Goal: Task Accomplishment & Management: Use online tool/utility

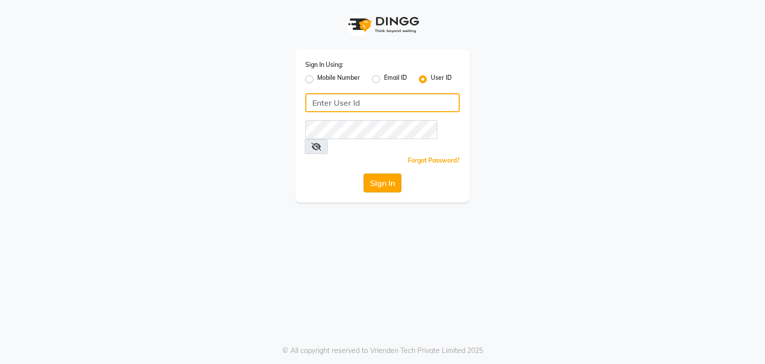
type input "[EMAIL_ADDRESS][DOMAIN_NAME]"
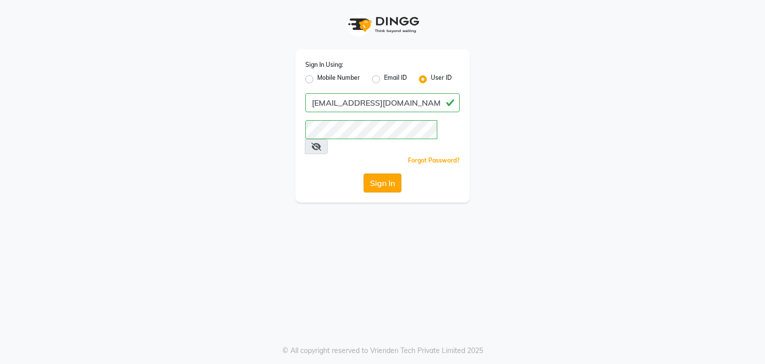
click at [376, 173] on button "Sign In" at bounding box center [383, 182] width 38 height 19
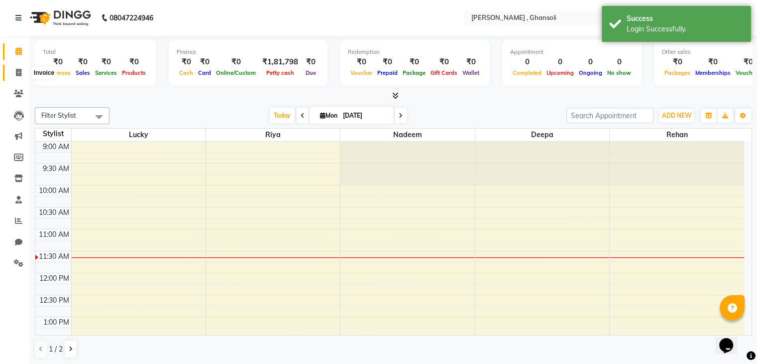
click at [20, 73] on icon at bounding box center [18, 72] width 5 height 7
select select "8446"
select select "service"
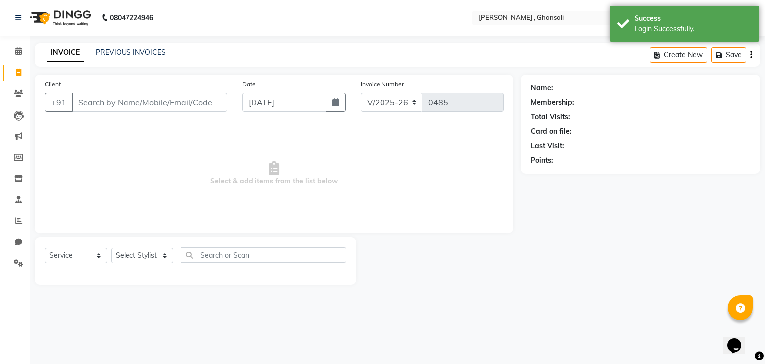
click at [86, 99] on input "Client" at bounding box center [149, 102] width 155 height 19
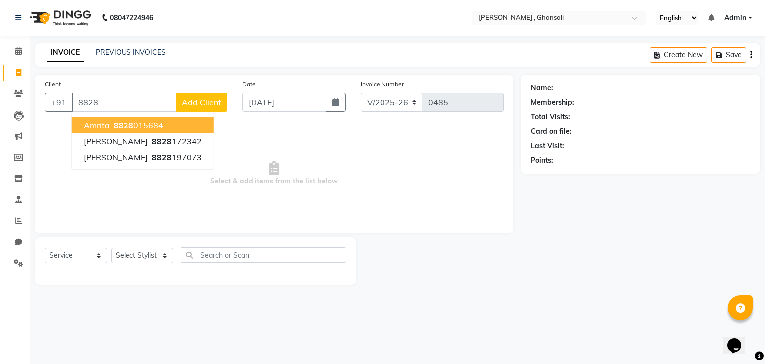
click at [148, 122] on ngb-highlight "8828 015684" at bounding box center [138, 125] width 52 height 10
type input "8828015684"
select select "1: Object"
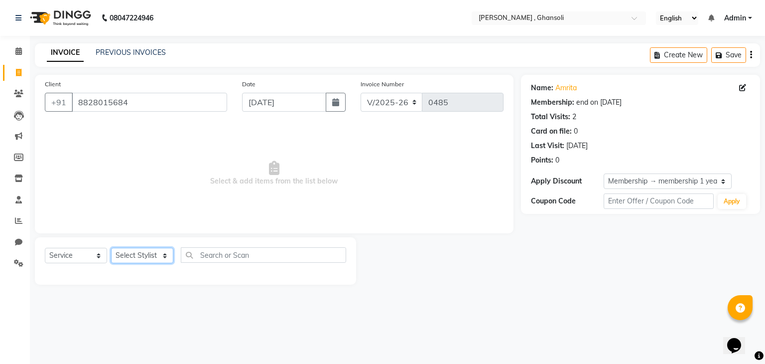
click at [165, 255] on select "Select Stylist deepa Lucky [PERSON_NAME] [PERSON_NAME] [PERSON_NAME] [PERSON_NA…" at bounding box center [142, 254] width 62 height 15
select select "81971"
click at [111, 248] on select "Select Stylist deepa Lucky [PERSON_NAME] [PERSON_NAME] [PERSON_NAME] [PERSON_NA…" at bounding box center [142, 254] width 62 height 15
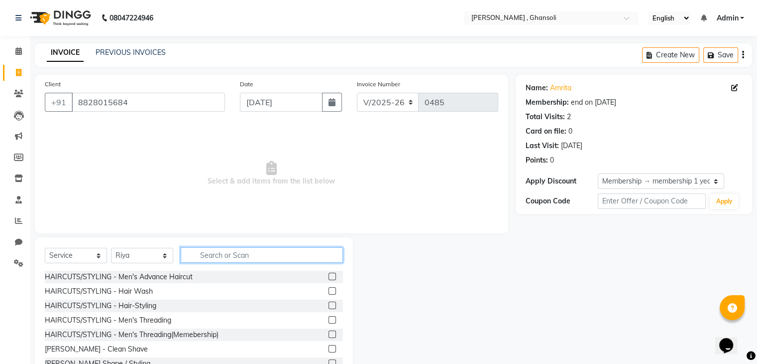
click at [248, 254] on input "text" at bounding box center [262, 254] width 162 height 15
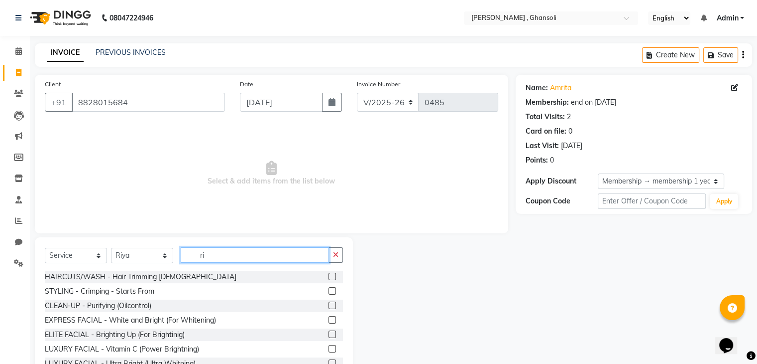
type input "r"
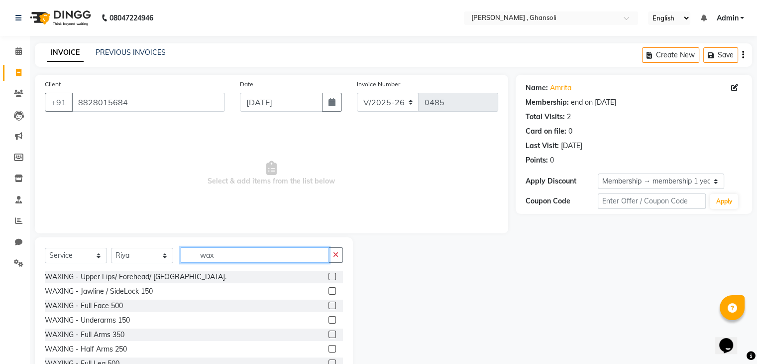
type input "wax"
click at [329, 318] on label at bounding box center [332, 319] width 7 height 7
click at [329, 318] on input "checkbox" at bounding box center [332, 320] width 6 height 6
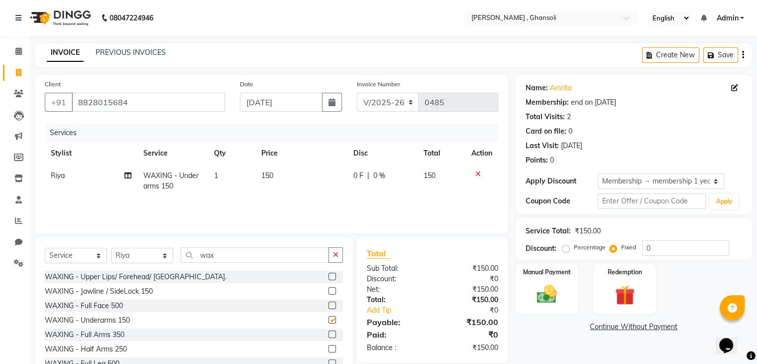
checkbox input "false"
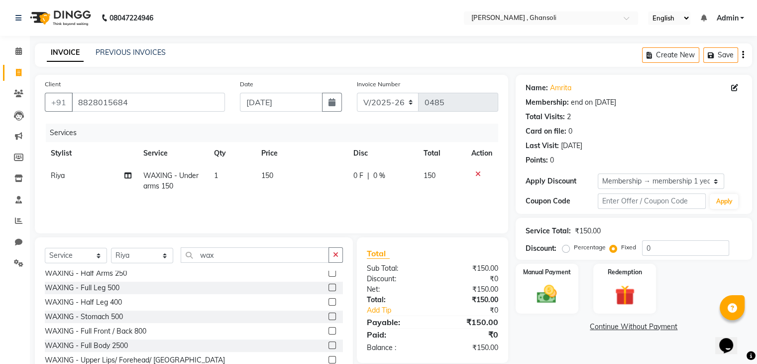
scroll to position [78, 0]
click at [329, 285] on label at bounding box center [332, 284] width 7 height 7
click at [329, 285] on input "checkbox" at bounding box center [332, 285] width 6 height 6
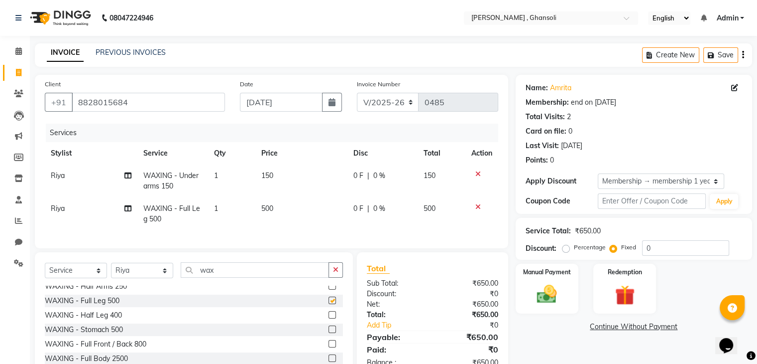
checkbox input "false"
click at [329, 318] on label at bounding box center [332, 314] width 7 height 7
click at [329, 318] on input "checkbox" at bounding box center [332, 315] width 6 height 6
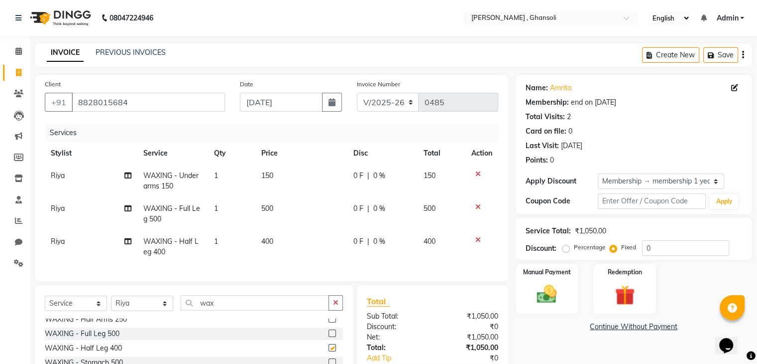
checkbox input "false"
click at [477, 207] on icon at bounding box center [478, 206] width 5 height 7
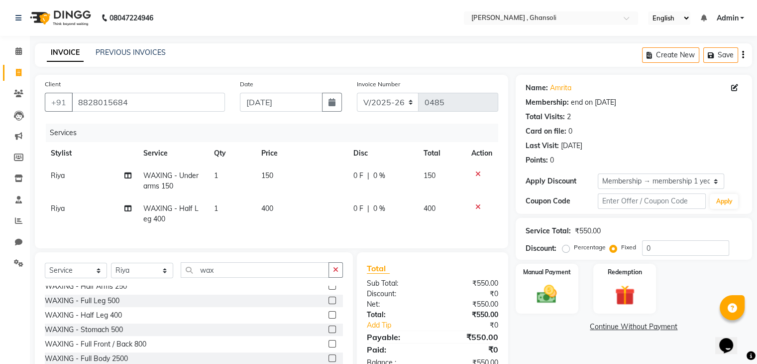
click at [277, 173] on td "150" at bounding box center [301, 180] width 92 height 33
select select "81971"
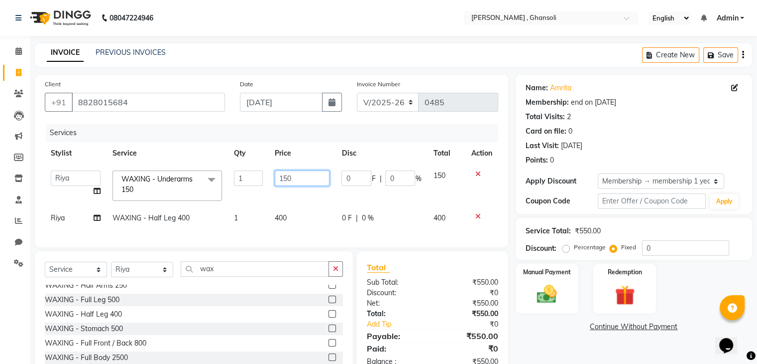
click at [277, 173] on input "150" at bounding box center [302, 177] width 55 height 15
type input "160"
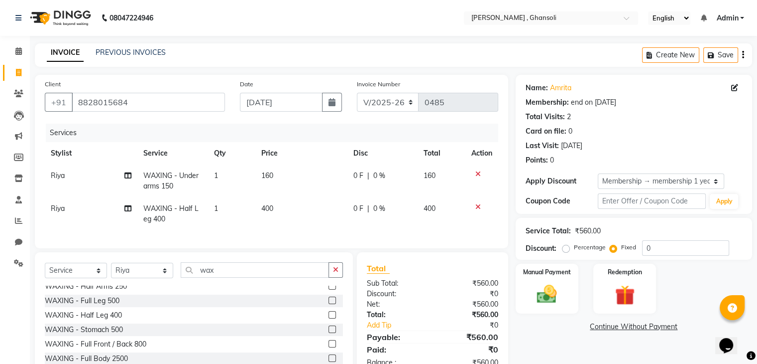
click at [291, 216] on td "400" at bounding box center [301, 213] width 92 height 33
select select "81971"
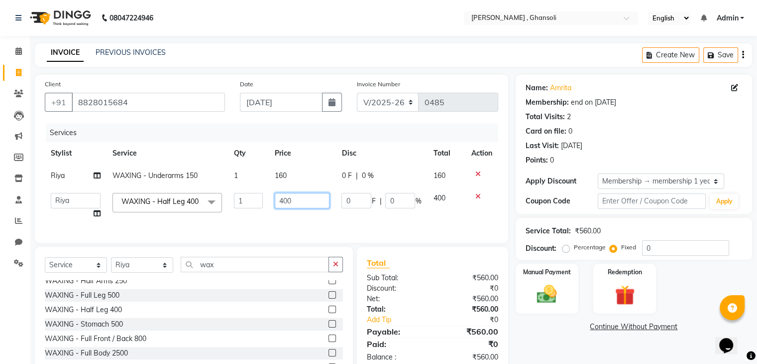
click at [292, 205] on input "400" at bounding box center [302, 200] width 55 height 15
type input "4"
type input "550"
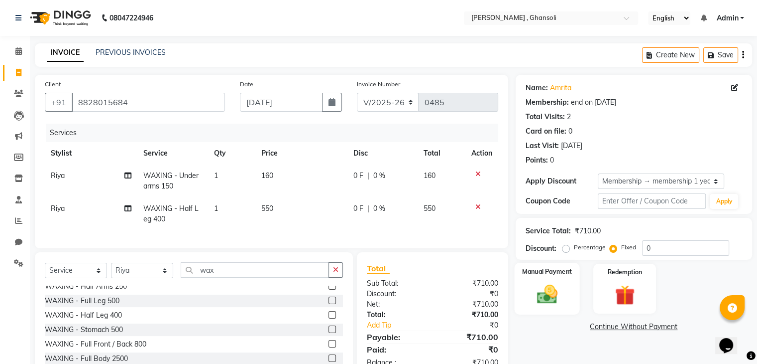
click at [555, 286] on img at bounding box center [546, 294] width 33 height 24
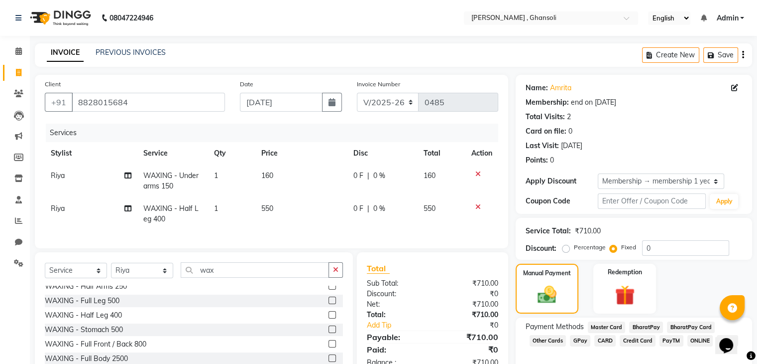
click at [699, 339] on span "ONLINE" at bounding box center [701, 340] width 26 height 11
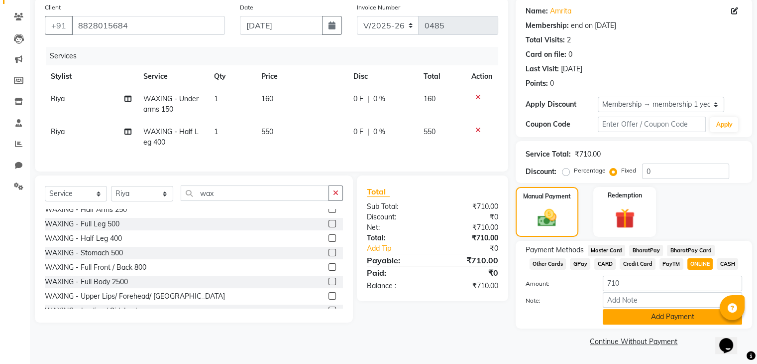
click at [691, 321] on button "Add Payment" at bounding box center [672, 316] width 139 height 15
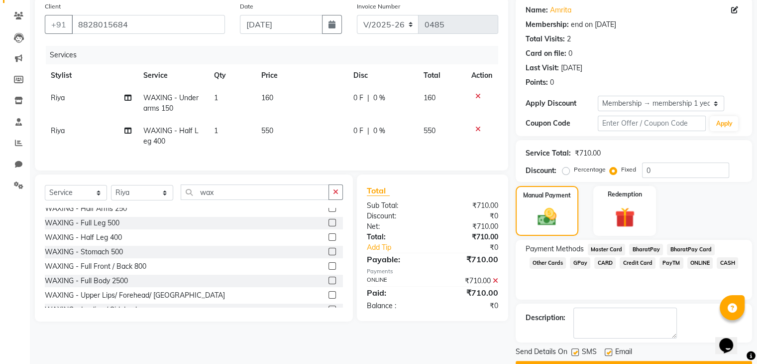
scroll to position [104, 0]
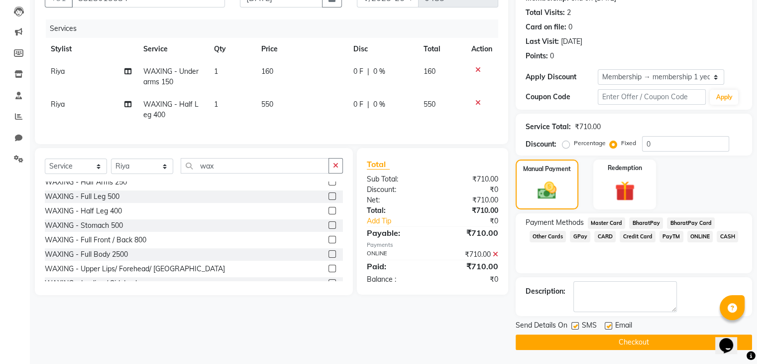
click at [654, 340] on button "Checkout" at bounding box center [634, 341] width 237 height 15
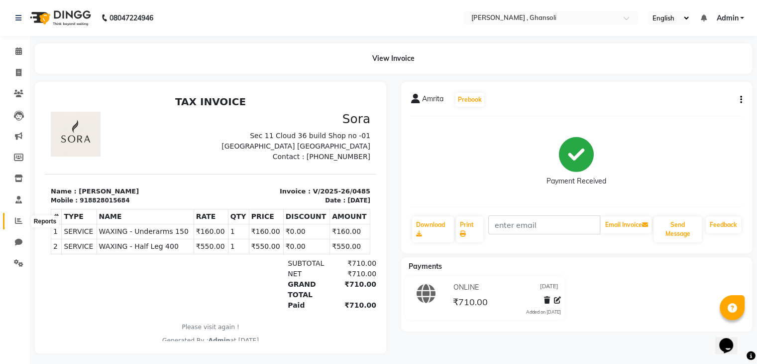
click at [18, 220] on icon at bounding box center [18, 220] width 7 height 7
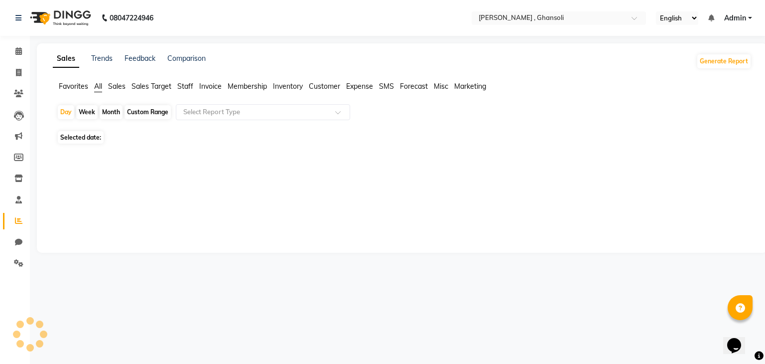
click at [18, 220] on icon at bounding box center [18, 220] width 7 height 7
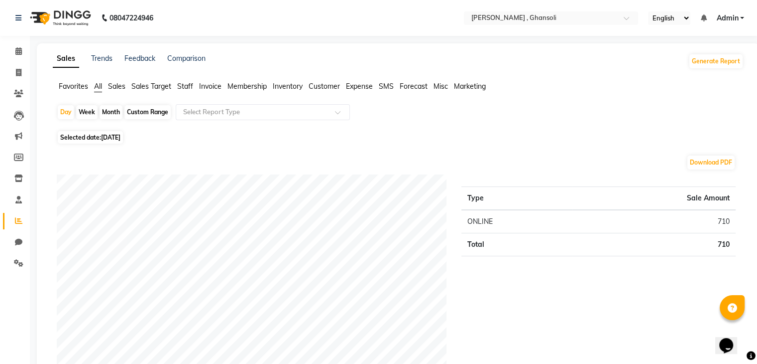
click at [102, 111] on div "Month" at bounding box center [111, 112] width 23 height 14
select select "9"
select select "2025"
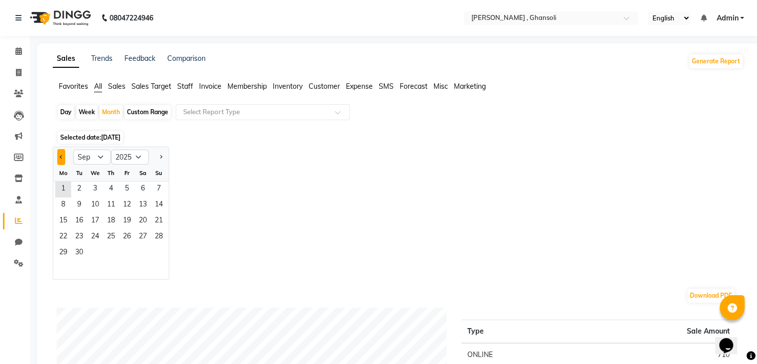
click at [61, 162] on button "Previous month" at bounding box center [61, 157] width 8 height 16
select select "8"
click at [127, 190] on span "1" at bounding box center [127, 189] width 16 height 16
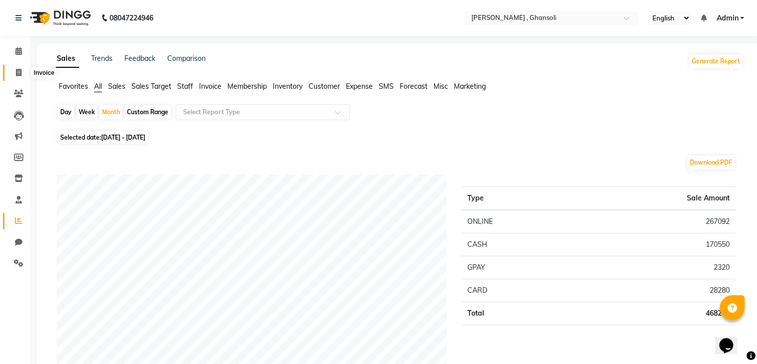
click at [15, 71] on span at bounding box center [18, 72] width 17 height 11
select select "8446"
select select "service"
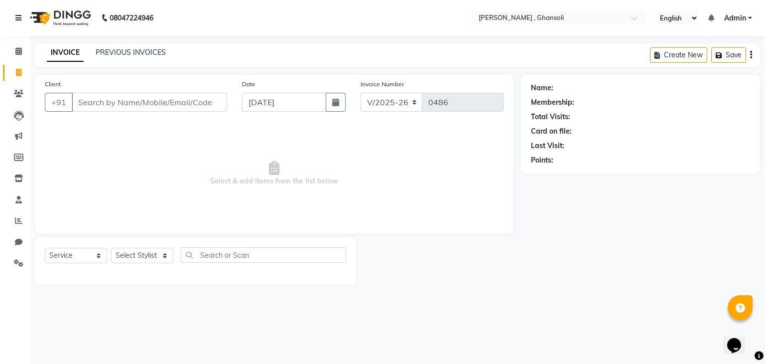
click at [16, 15] on icon at bounding box center [18, 17] width 6 height 7
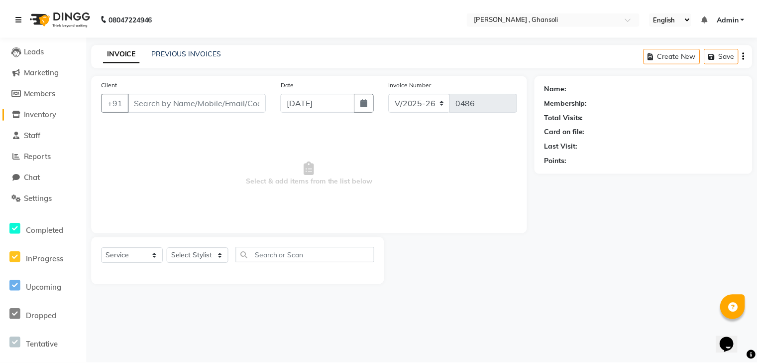
scroll to position [66, 0]
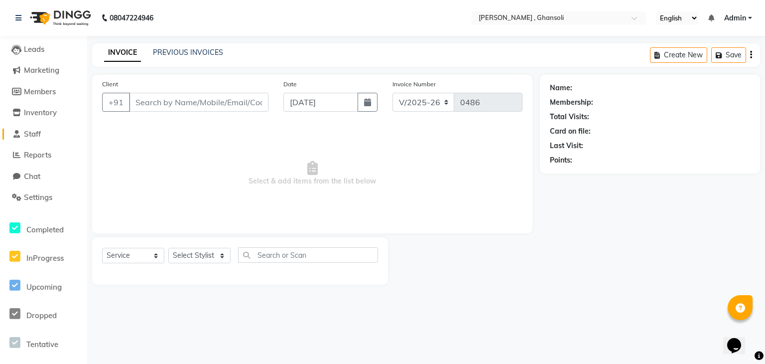
click at [34, 132] on span "Staff" at bounding box center [32, 133] width 17 height 9
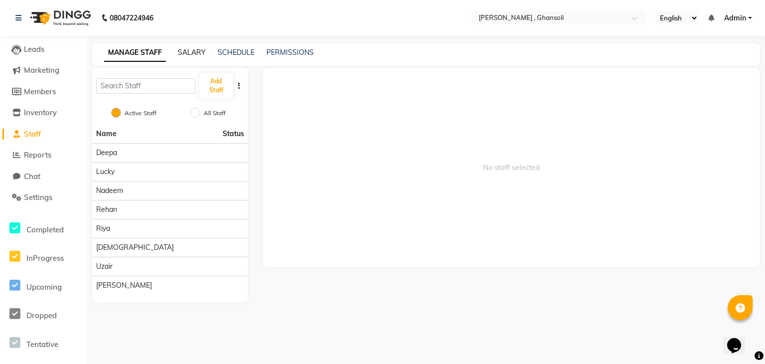
click at [192, 50] on link "SALARY" at bounding box center [192, 52] width 28 height 9
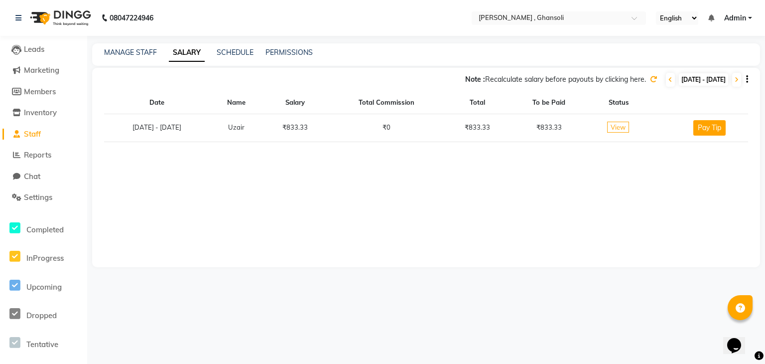
click at [246, 58] on div "MANAGE STAFF SALARY SCHEDULE PERMISSIONS" at bounding box center [426, 54] width 668 height 22
click at [243, 52] on link "SCHEDULE" at bounding box center [235, 52] width 37 height 9
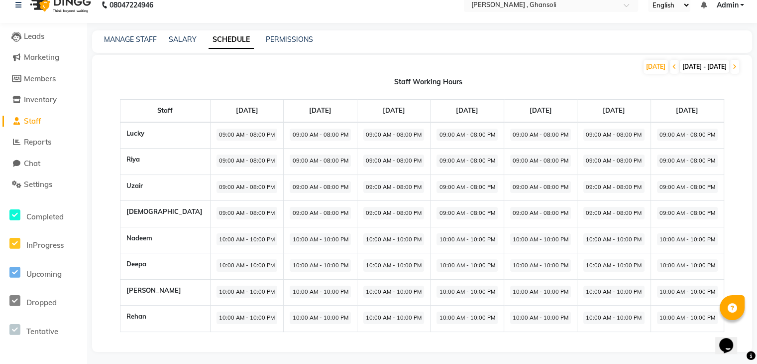
scroll to position [14, 0]
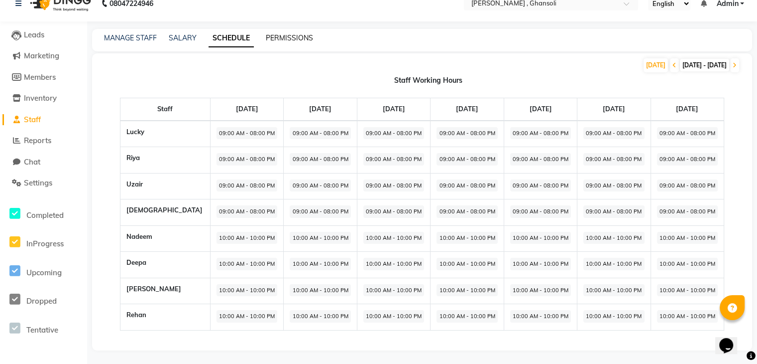
click at [291, 40] on link "PERMISSIONS" at bounding box center [289, 37] width 47 height 9
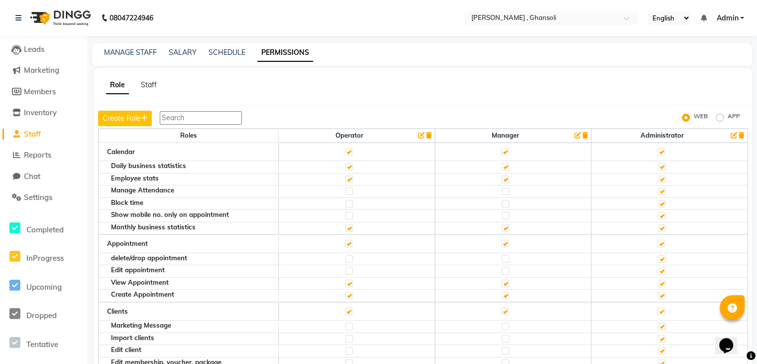
click at [291, 40] on div "08047224946 Select Location × Sora , Ghansoli English ENGLISH Español العربية म…" at bounding box center [378, 200] width 757 height 401
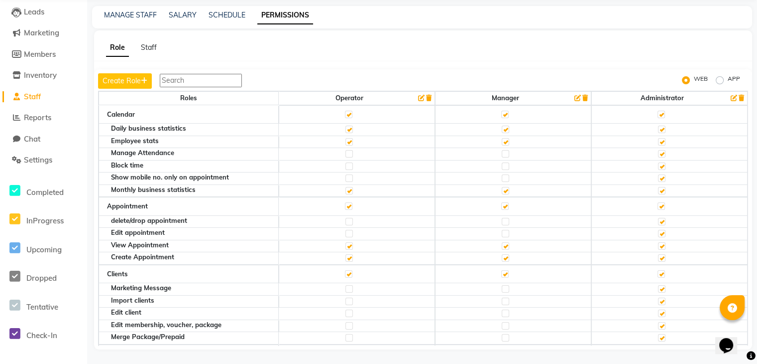
scroll to position [36, 0]
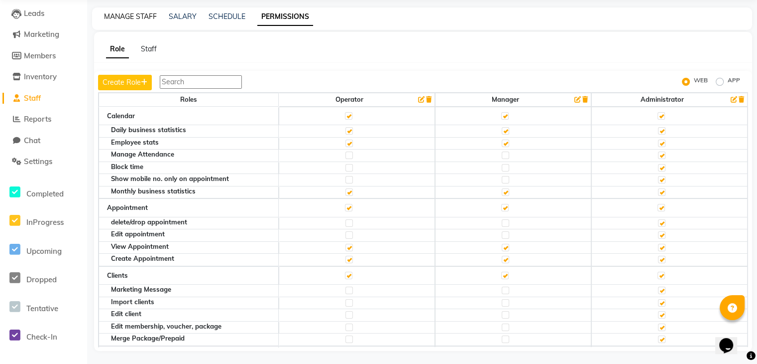
click at [137, 18] on link "MANAGE STAFF" at bounding box center [130, 16] width 53 height 9
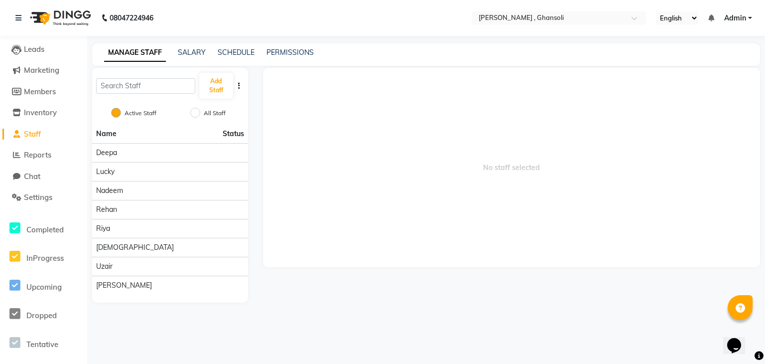
click at [198, 108] on div "All Staff" at bounding box center [210, 114] width 32 height 12
click at [193, 111] on input "All Staff" at bounding box center [195, 113] width 10 height 10
radio input "true"
radio input "false"
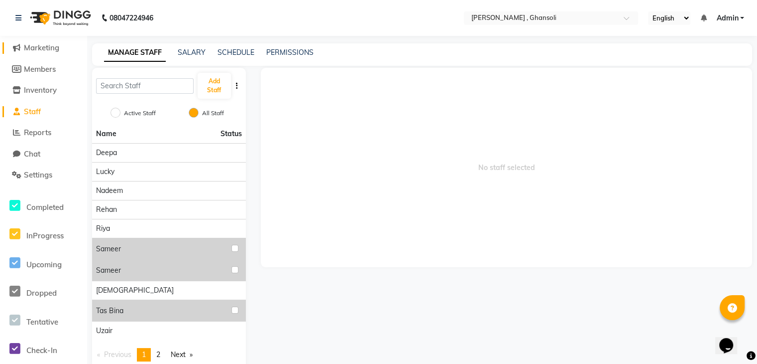
click at [32, 47] on span "Marketing" at bounding box center [41, 47] width 35 height 9
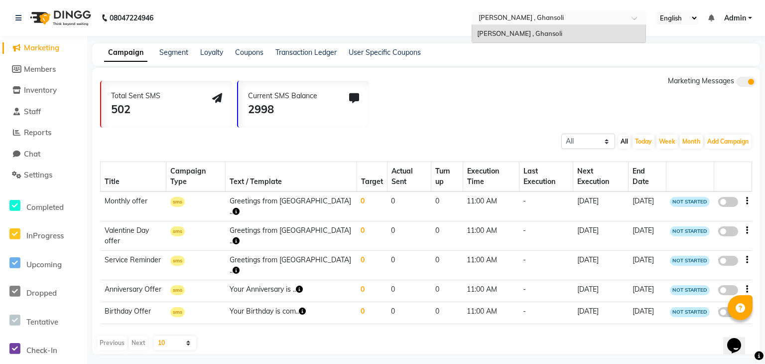
click at [635, 19] on span at bounding box center [637, 21] width 12 height 10
click at [514, 86] on div "Total Sent SMS 502 Current SMS Balance 2998 Marketing Messages" at bounding box center [430, 102] width 660 height 52
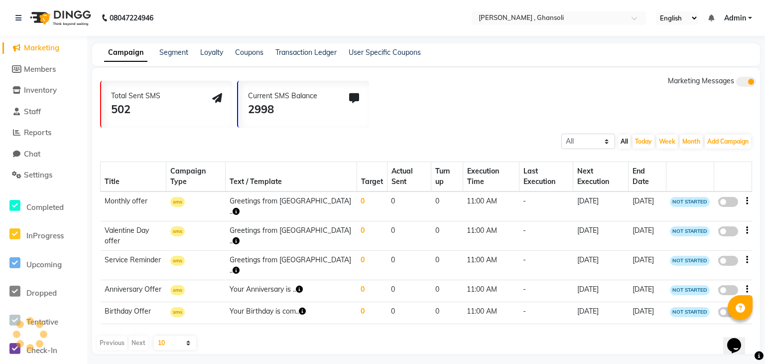
click at [175, 57] on div "Segment" at bounding box center [173, 52] width 29 height 10
click at [175, 52] on link "Segment" at bounding box center [173, 52] width 29 height 9
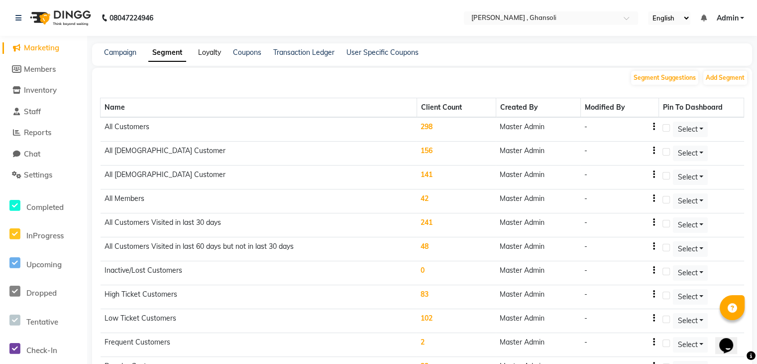
click at [203, 55] on link "Loyalty" at bounding box center [209, 52] width 23 height 9
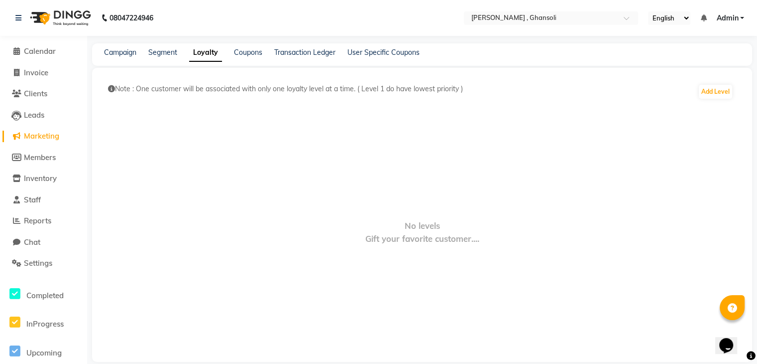
click at [244, 46] on div "Campaign Segment Loyalty Coupons Transaction Ledger User Specific Coupons" at bounding box center [422, 54] width 660 height 22
click at [246, 51] on link "Coupons" at bounding box center [248, 52] width 28 height 9
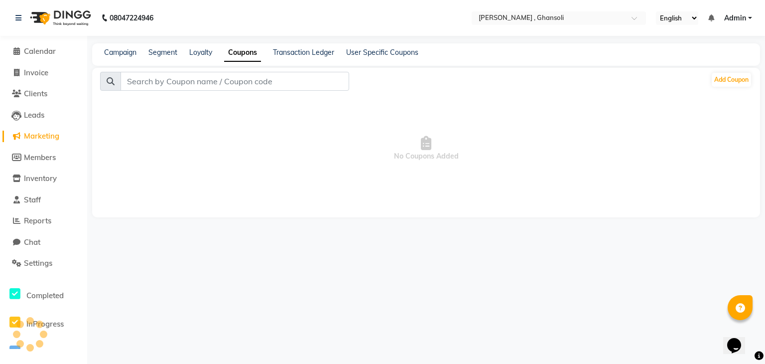
click at [246, 51] on link "Coupons" at bounding box center [242, 53] width 37 height 18
click at [288, 56] on link "Transaction Ledger" at bounding box center [303, 52] width 61 height 9
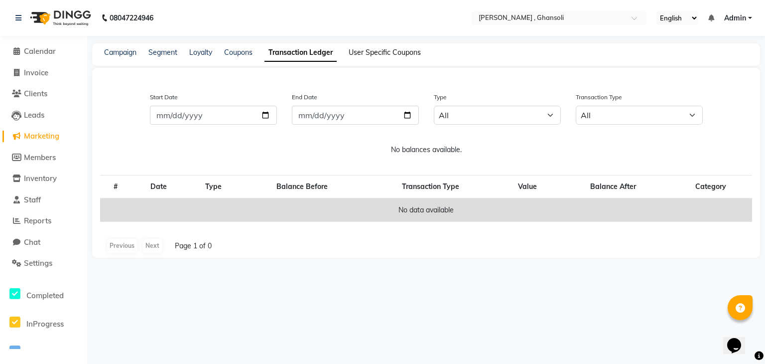
click at [367, 56] on link "User Specific Coupons" at bounding box center [385, 52] width 72 height 9
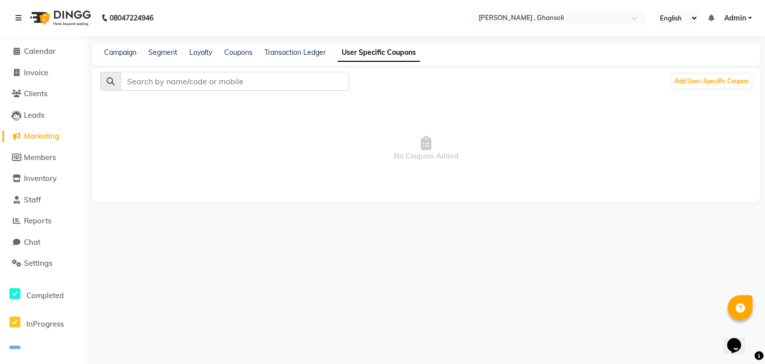
click at [194, 265] on div "08047224946 Select Location × Sora , Ghansoli English ENGLISH Español العربية म…" at bounding box center [382, 182] width 765 height 364
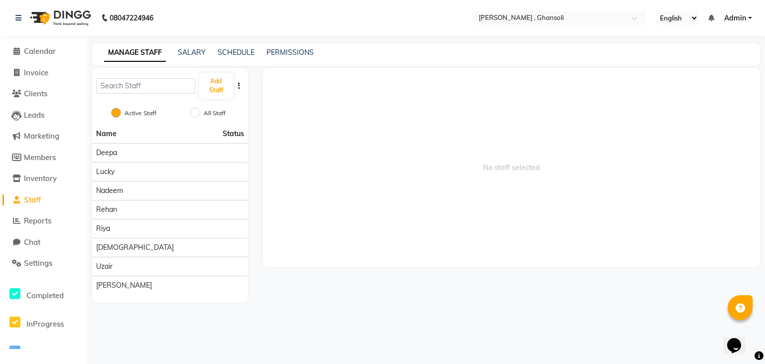
select select "service"
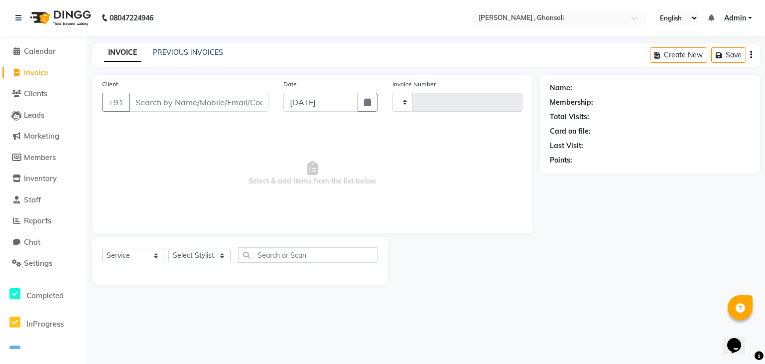
type input "0486"
select select "8446"
click at [17, 174] on span at bounding box center [16, 178] width 15 height 11
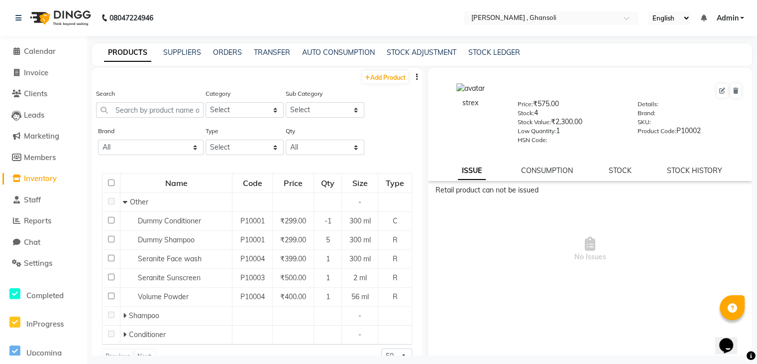
click at [673, 176] on div "STOCK HISTORY" at bounding box center [694, 170] width 55 height 10
click at [682, 166] on div "strex Price: ₹575.00 Stock: 4 Stock Value: ₹2,300.00 Low Quantity: 1 HSN Code: …" at bounding box center [590, 124] width 324 height 113
click at [684, 175] on link "STOCK HISTORY" at bounding box center [694, 170] width 55 height 9
select select "all"
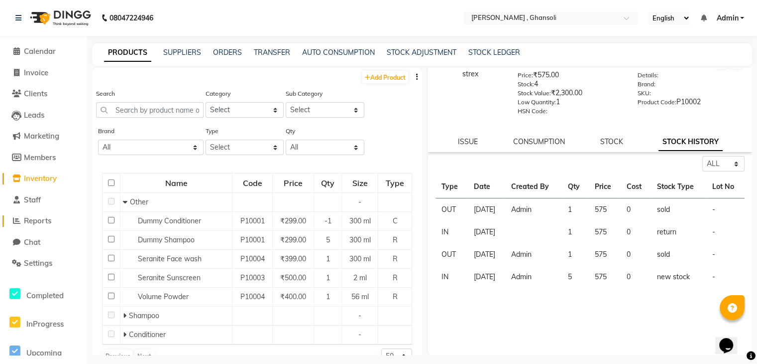
click at [40, 218] on span "Reports" at bounding box center [37, 220] width 27 height 9
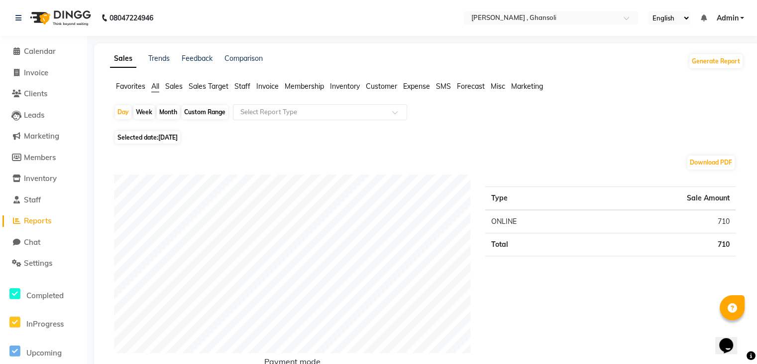
click at [201, 86] on span "Sales Target" at bounding box center [209, 86] width 40 height 9
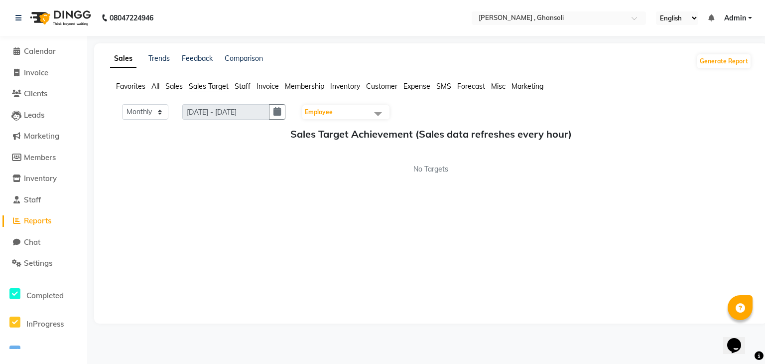
click at [247, 87] on span "Staff" at bounding box center [243, 86] width 16 height 9
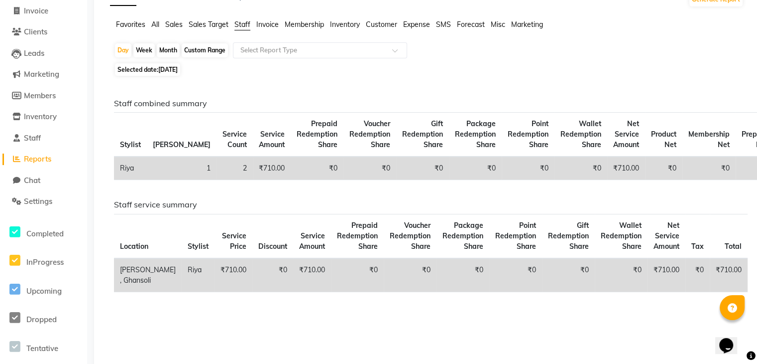
scroll to position [63, 0]
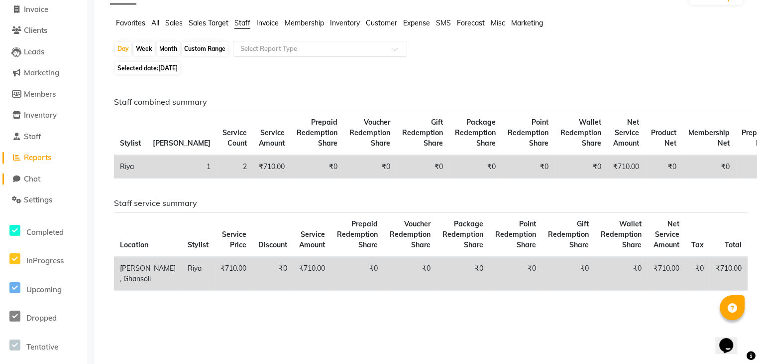
click at [25, 177] on span "Chat" at bounding box center [32, 178] width 16 height 9
select select "100"
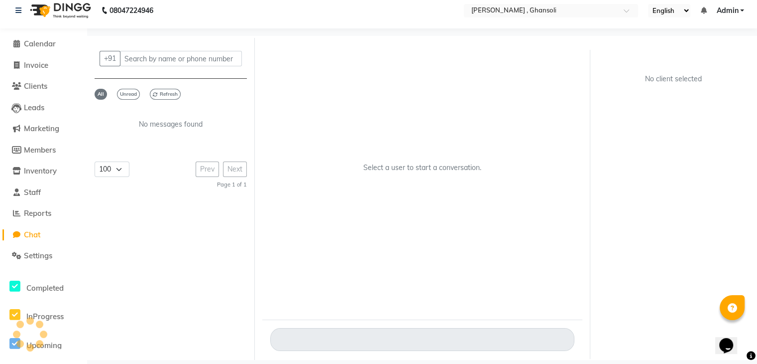
scroll to position [7, 0]
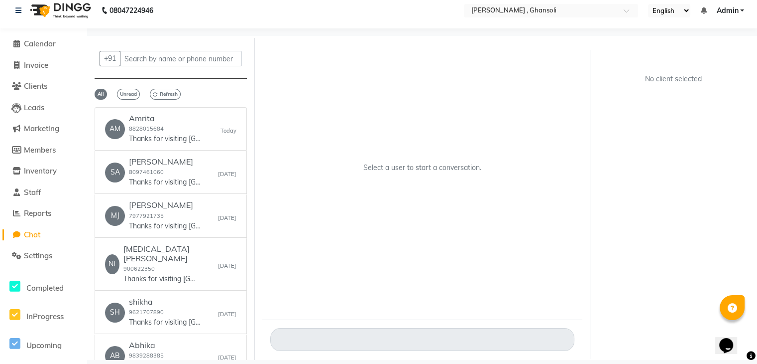
click at [25, 177] on li "Inventory" at bounding box center [43, 170] width 87 height 21
click at [152, 126] on small "8828015684" at bounding box center [146, 128] width 35 height 7
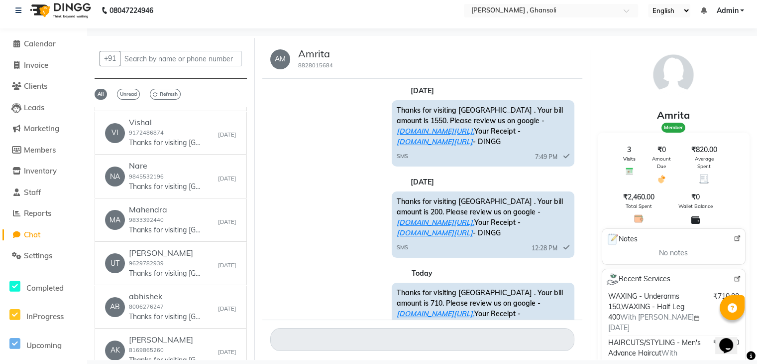
scroll to position [470, 0]
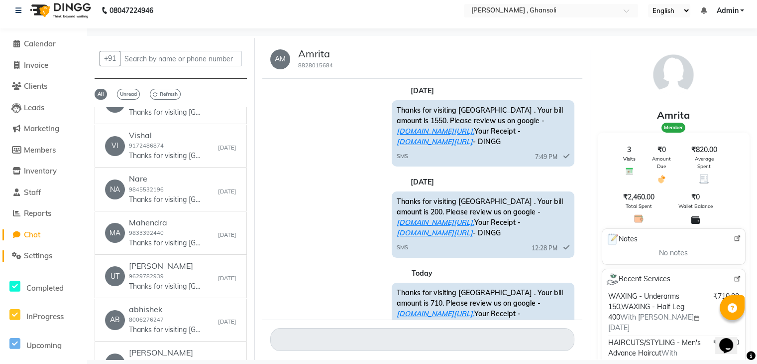
click at [46, 254] on span "Settings" at bounding box center [38, 254] width 28 height 9
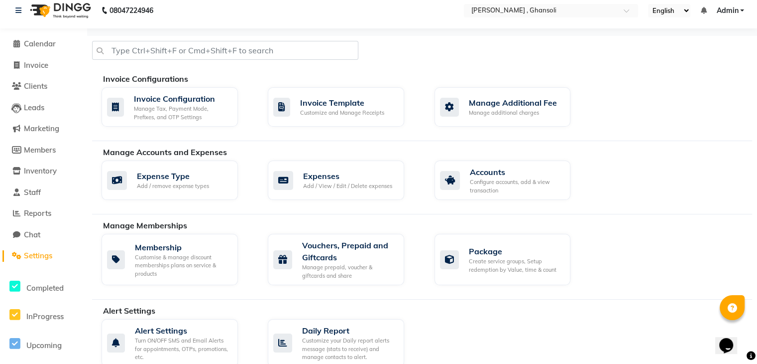
click at [46, 254] on span "Settings" at bounding box center [38, 254] width 28 height 9
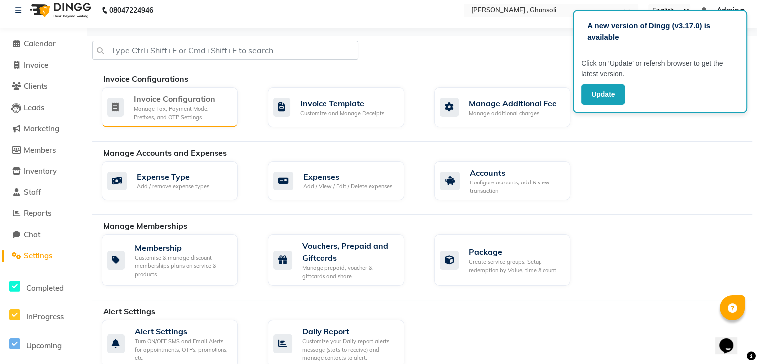
click at [156, 114] on div "Manage Tax, Payment Mode, Prefixes, and OTP Settings" at bounding box center [182, 113] width 96 height 16
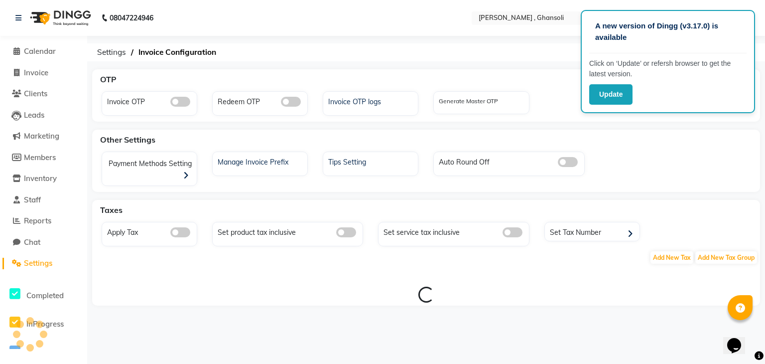
click at [156, 114] on div "Invoice OTP" at bounding box center [150, 103] width 96 height 24
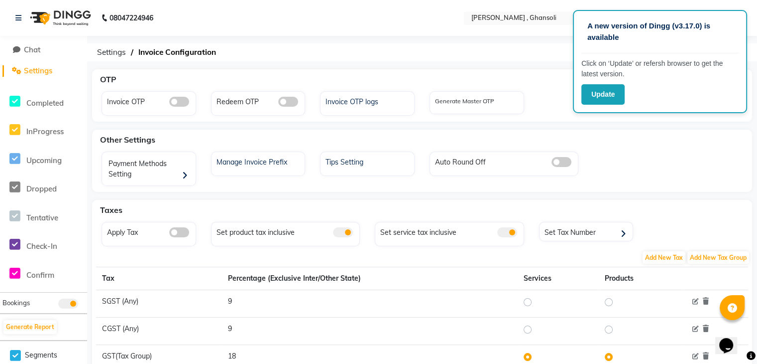
scroll to position [51, 0]
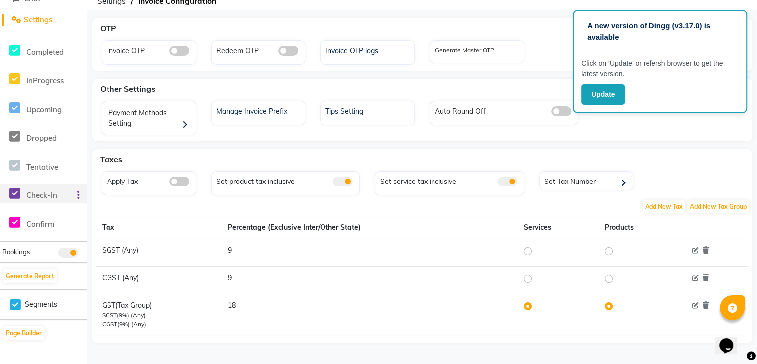
click at [24, 190] on div "Check-In" at bounding box center [22, 193] width 44 height 19
click at [35, 159] on div "Tentative" at bounding box center [22, 164] width 44 height 19
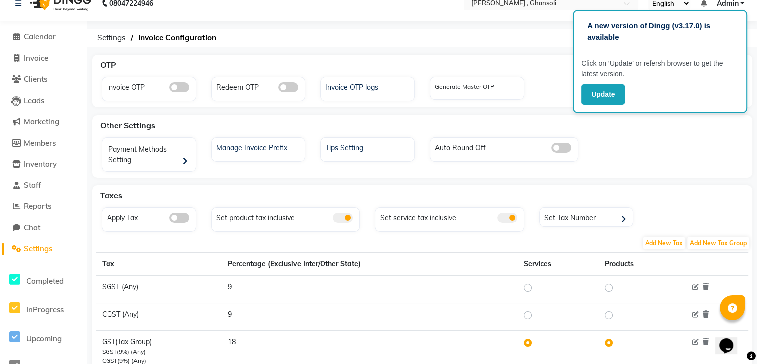
scroll to position [0, 0]
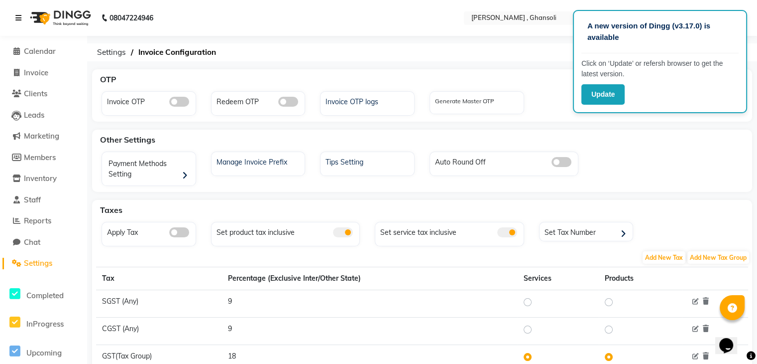
click at [21, 17] on icon at bounding box center [18, 17] width 6 height 7
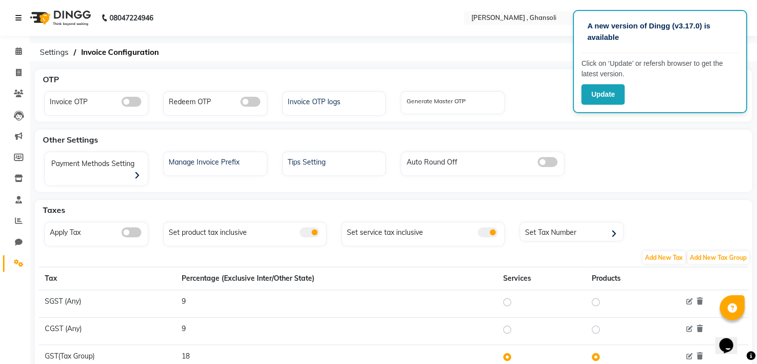
click at [21, 17] on icon at bounding box center [18, 17] width 6 height 7
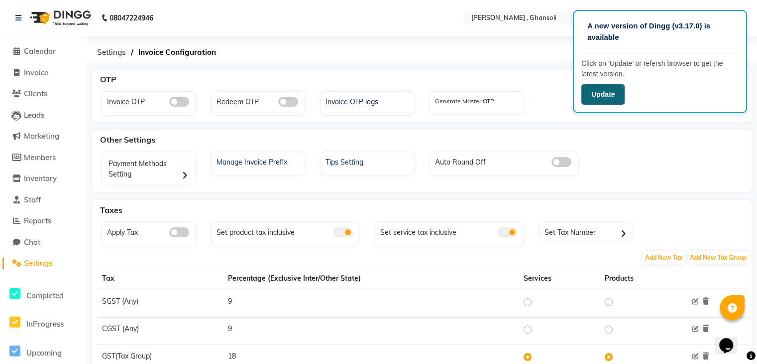
click at [605, 86] on button "Update" at bounding box center [603, 94] width 43 height 20
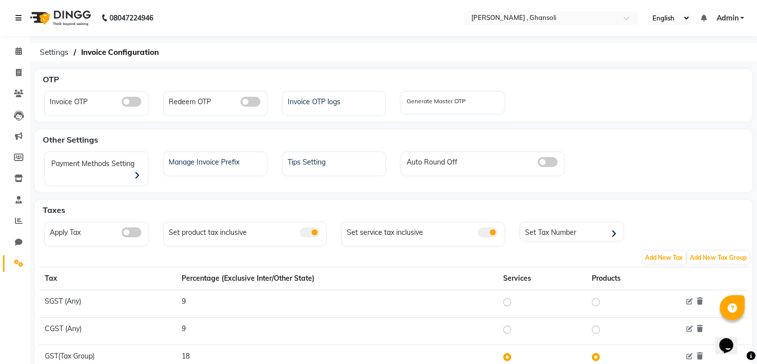
click at [19, 20] on icon at bounding box center [18, 17] width 6 height 7
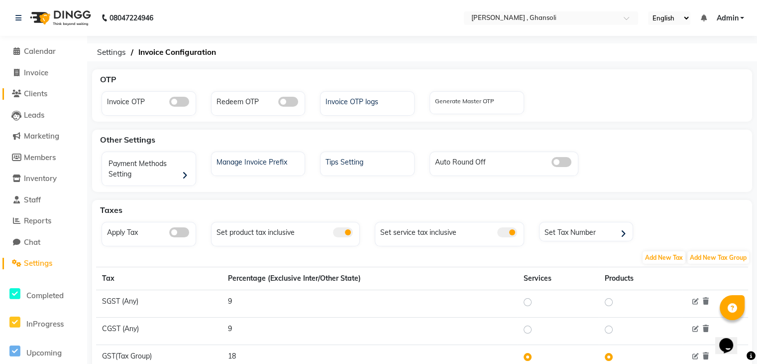
click at [31, 91] on span "Clients" at bounding box center [35, 93] width 23 height 9
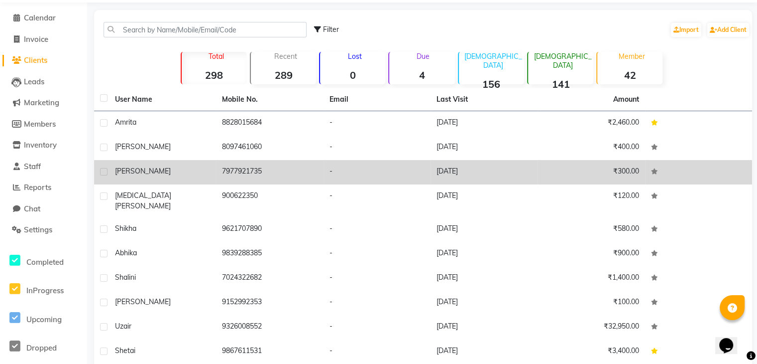
scroll to position [34, 0]
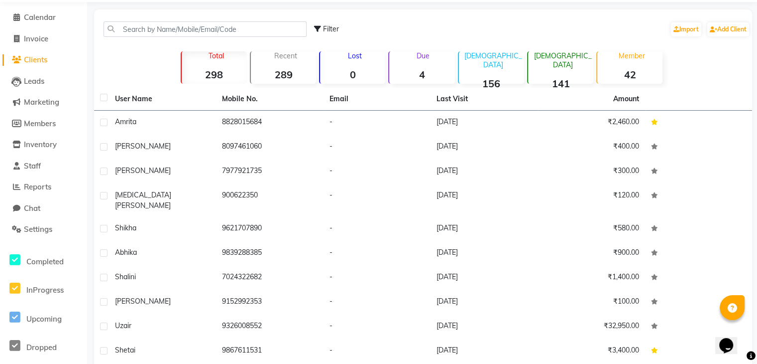
click at [30, 51] on li "Clients" at bounding box center [43, 59] width 87 height 21
click at [42, 41] on span "Invoice" at bounding box center [36, 38] width 24 height 9
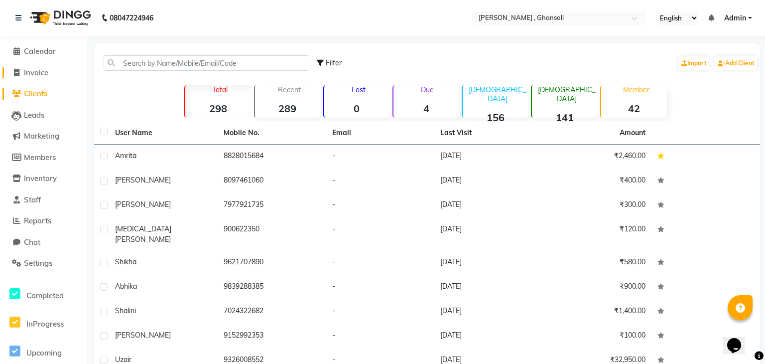
select select "8446"
select select "service"
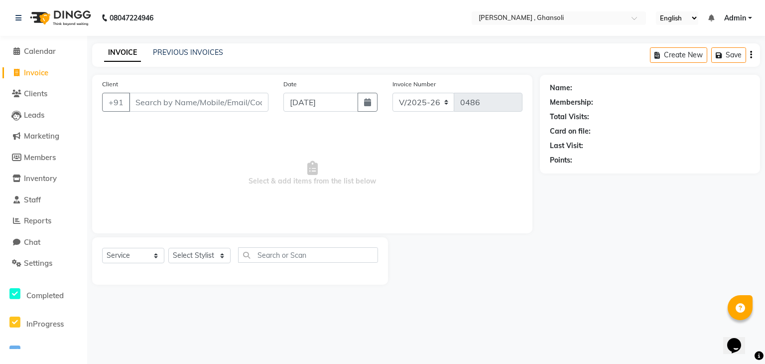
click at [631, 286] on main "INVOICE PREVIOUS INVOICES Create New Save Client +91 Date [DATE] Invoice Number…" at bounding box center [426, 171] width 678 height 256
click at [728, 61] on button "Save" at bounding box center [728, 54] width 35 height 15
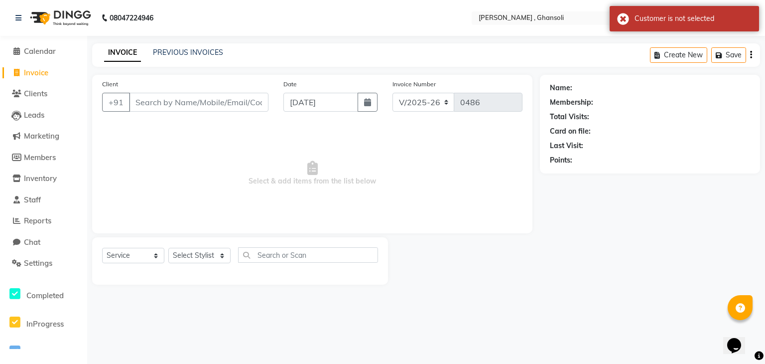
click at [748, 52] on div "Create New Save" at bounding box center [705, 54] width 110 height 23
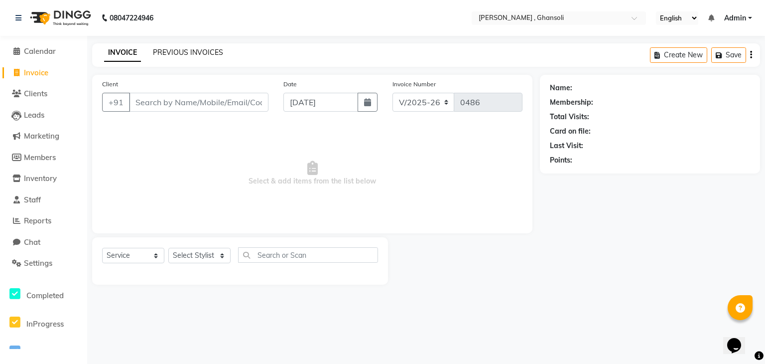
click at [199, 48] on link "PREVIOUS INVOICES" at bounding box center [188, 52] width 70 height 9
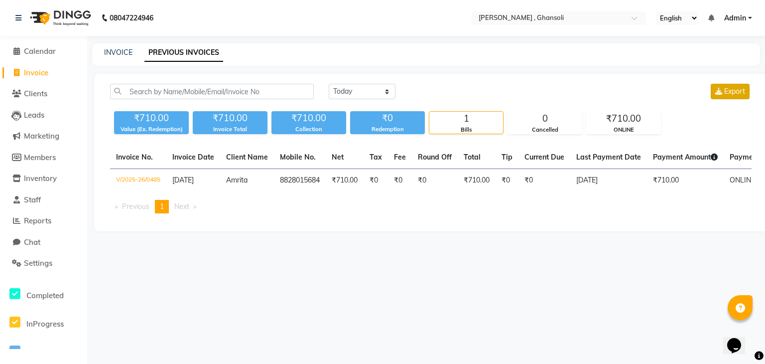
click at [725, 89] on span "Export" at bounding box center [734, 91] width 21 height 9
click at [591, 81] on div "[DATE] [DATE] Custom Range Export ₹710.00 Value (Ex. Redemption) ₹710.00 Invoic…" at bounding box center [430, 152] width 673 height 157
click at [28, 261] on span "Settings" at bounding box center [38, 262] width 28 height 9
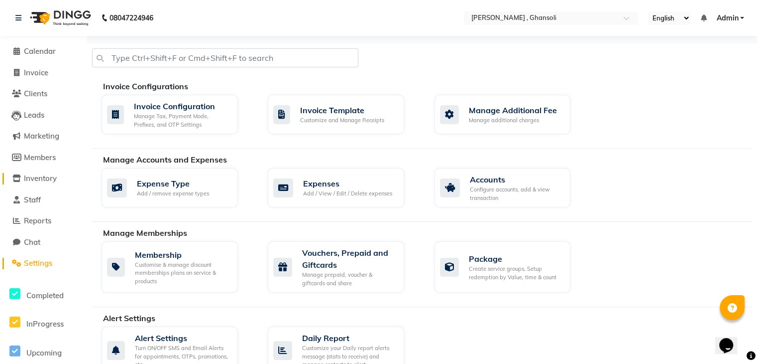
click at [16, 180] on icon at bounding box center [16, 177] width 8 height 7
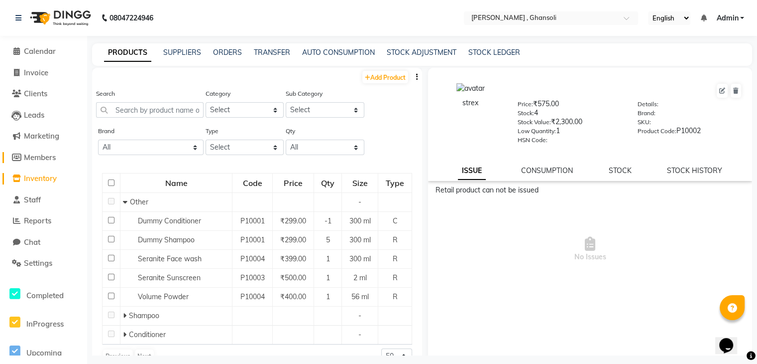
click at [13, 154] on icon at bounding box center [16, 156] width 9 height 7
select select
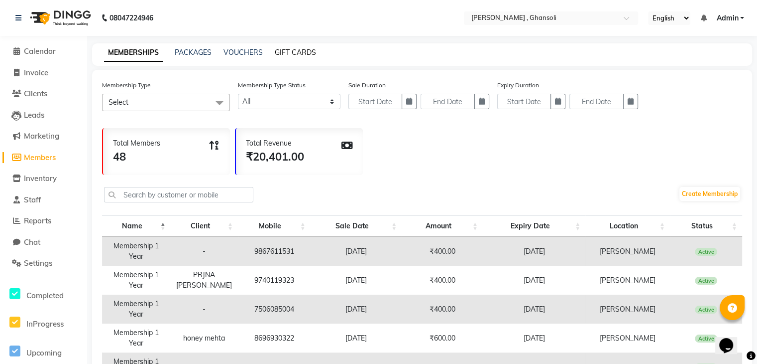
click at [298, 54] on link "GIFT CARDS" at bounding box center [295, 52] width 41 height 9
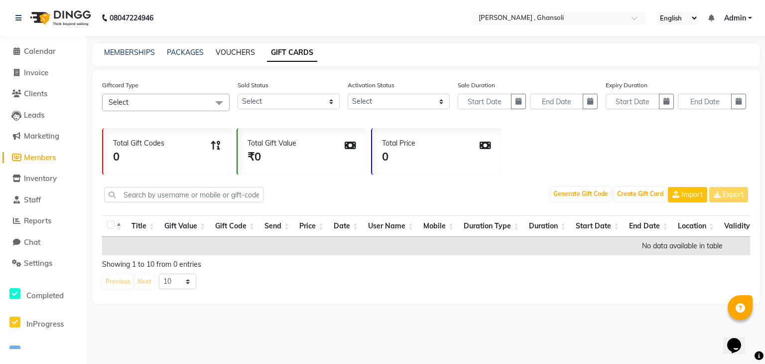
click at [233, 52] on link "VOUCHERS" at bounding box center [235, 52] width 39 height 9
select select
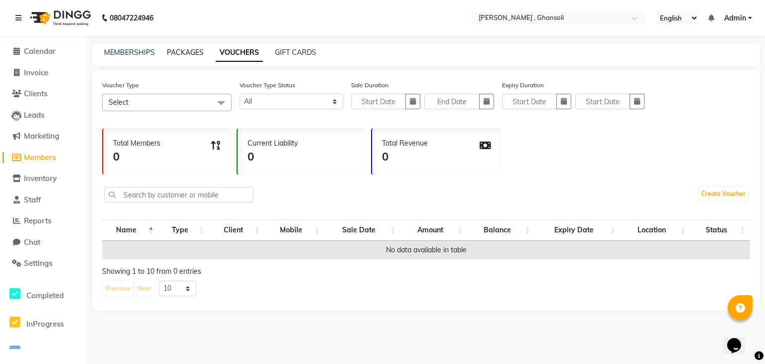
click at [193, 50] on link "PACKAGES" at bounding box center [185, 52] width 37 height 9
select select
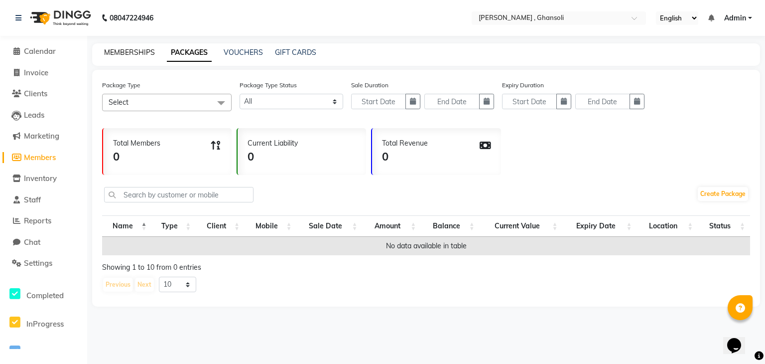
click at [111, 50] on link "MEMBERSHIPS" at bounding box center [129, 52] width 51 height 9
select select
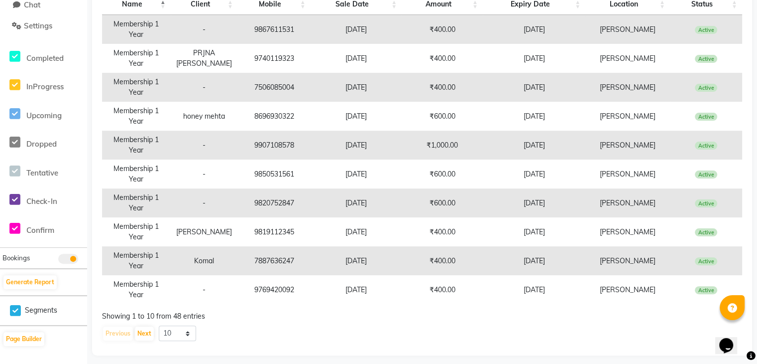
scroll to position [229, 0]
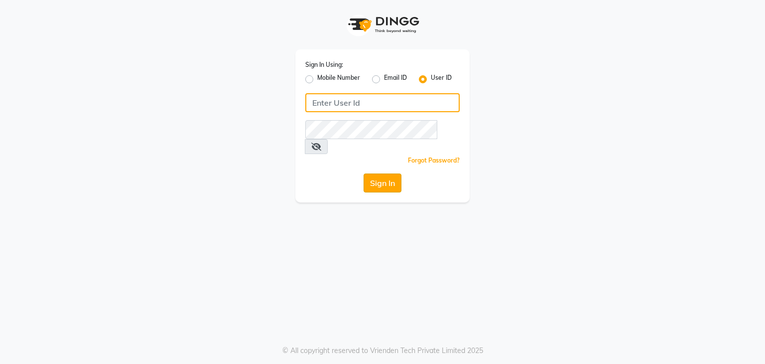
type input "[EMAIL_ADDRESS][DOMAIN_NAME]"
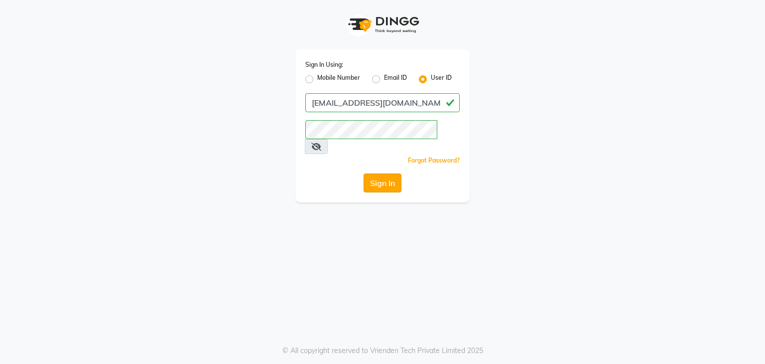
click at [390, 173] on button "Sign In" at bounding box center [383, 182] width 38 height 19
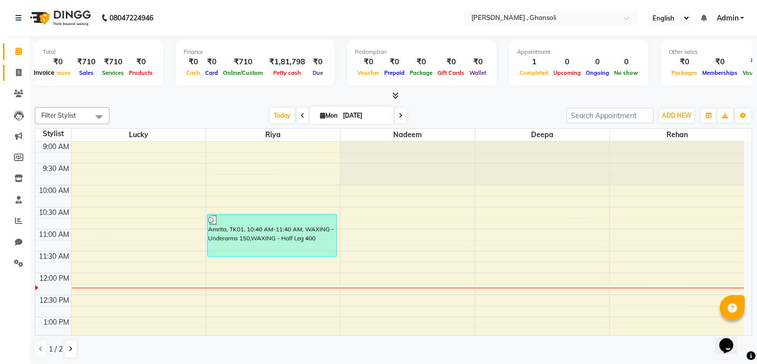
click at [16, 73] on icon at bounding box center [18, 72] width 5 height 7
select select "8446"
select select "service"
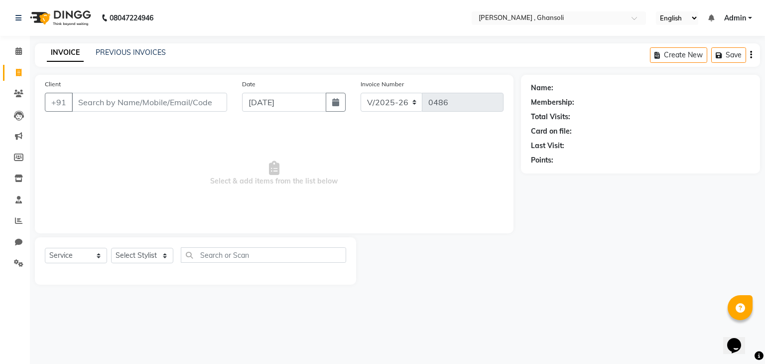
click at [92, 96] on input "Client" at bounding box center [149, 102] width 155 height 19
click at [93, 105] on input "Client" at bounding box center [149, 102] width 155 height 19
click at [111, 108] on input "Client" at bounding box center [149, 102] width 155 height 19
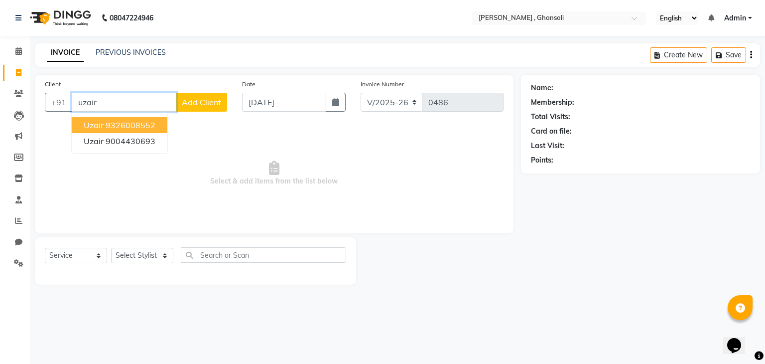
click at [113, 125] on ngb-highlight "9326008552" at bounding box center [131, 125] width 50 height 10
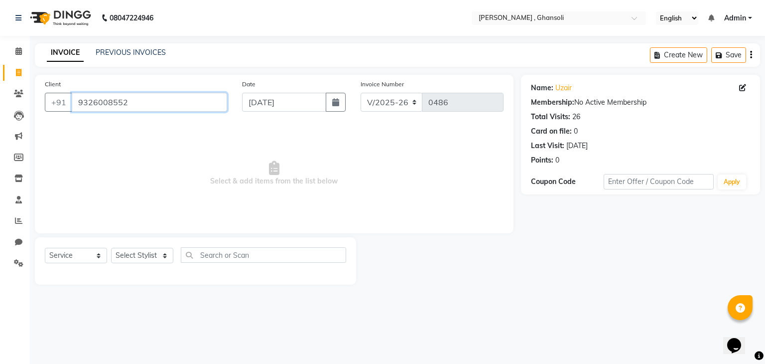
click at [144, 104] on input "9326008552" at bounding box center [149, 102] width 155 height 19
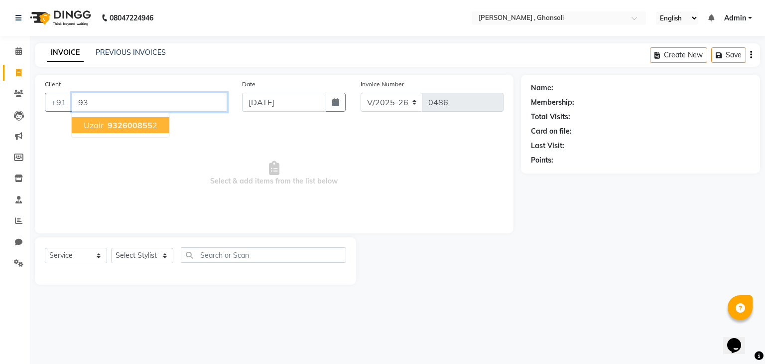
type input "9"
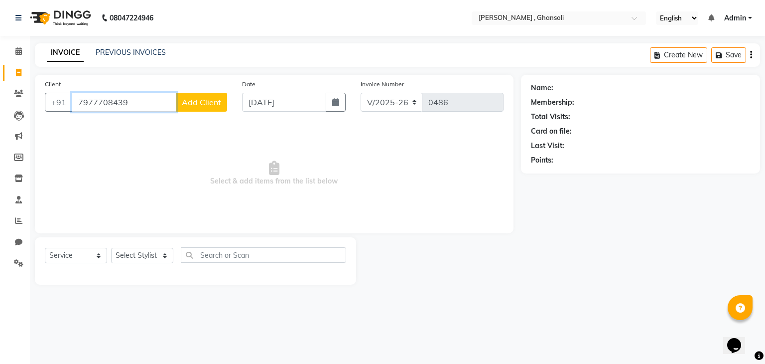
type input "7977708439"
click at [187, 106] on span "Add Client" at bounding box center [201, 102] width 39 height 10
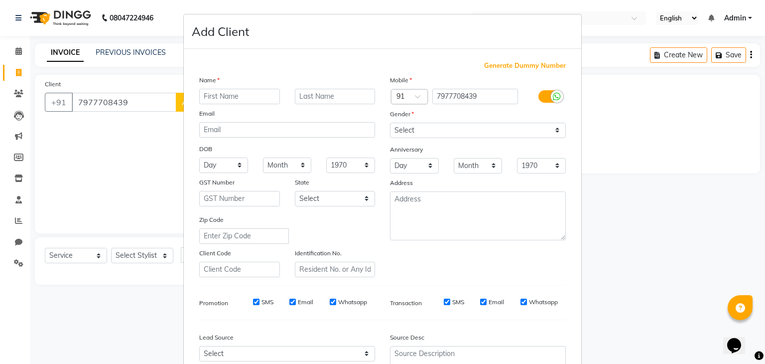
drag, startPoint x: 220, startPoint y: 96, endPoint x: 227, endPoint y: 95, distance: 7.0
drag, startPoint x: 227, startPoint y: 95, endPoint x: 214, endPoint y: 95, distance: 13.0
click at [214, 95] on input "text" at bounding box center [239, 96] width 81 height 15
type input "sahili"
click at [437, 126] on select "Select Male Female Other Prefer Not To Say" at bounding box center [478, 130] width 176 height 15
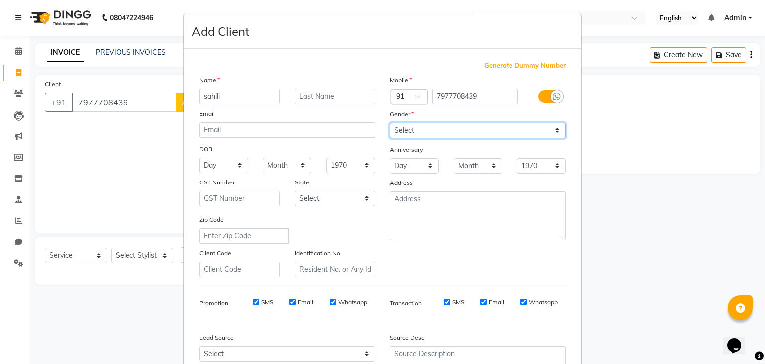
select select "female"
click at [390, 123] on select "Select Male Female Other Prefer Not To Say" at bounding box center [478, 130] width 176 height 15
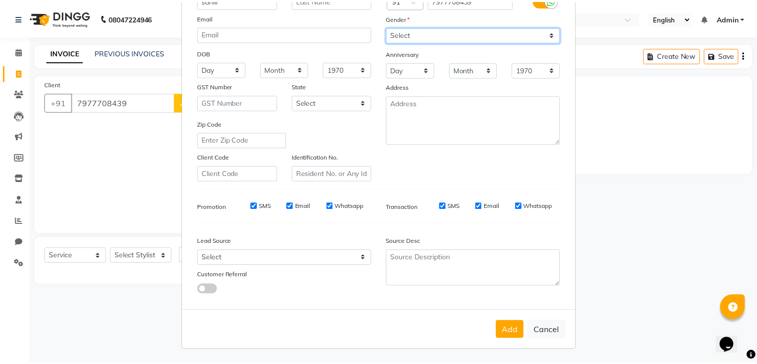
scroll to position [101, 0]
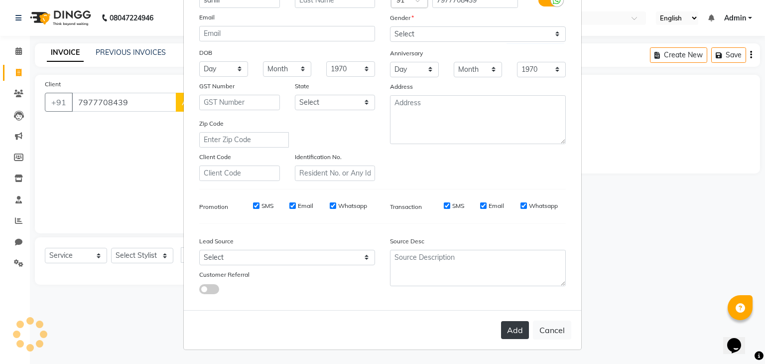
click at [518, 331] on button "Add" at bounding box center [515, 330] width 28 height 18
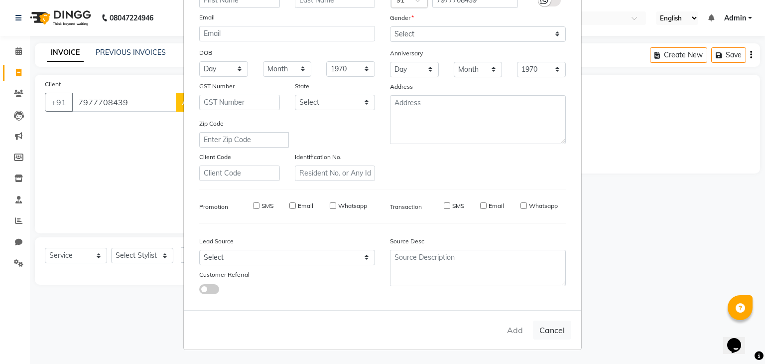
select select
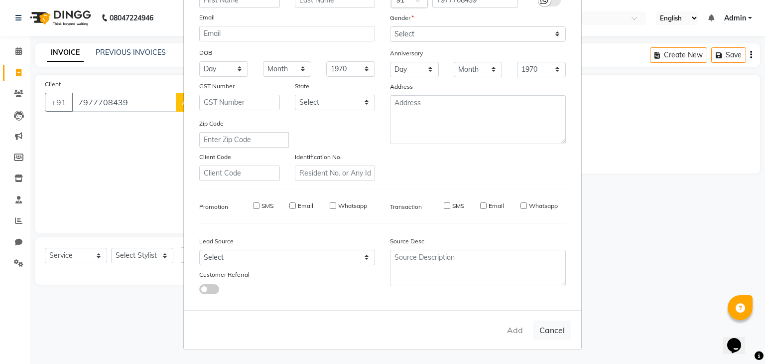
select select
checkbox input "false"
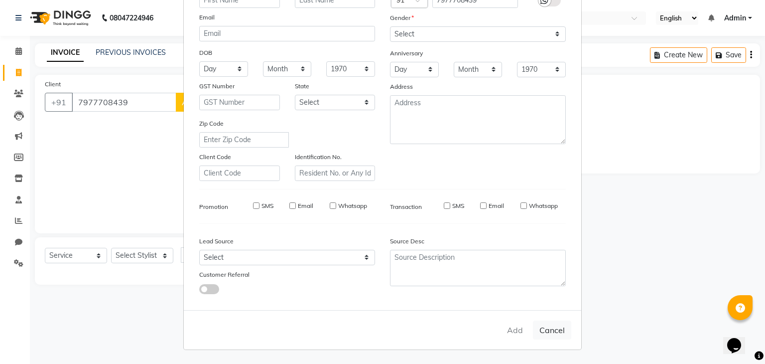
checkbox input "false"
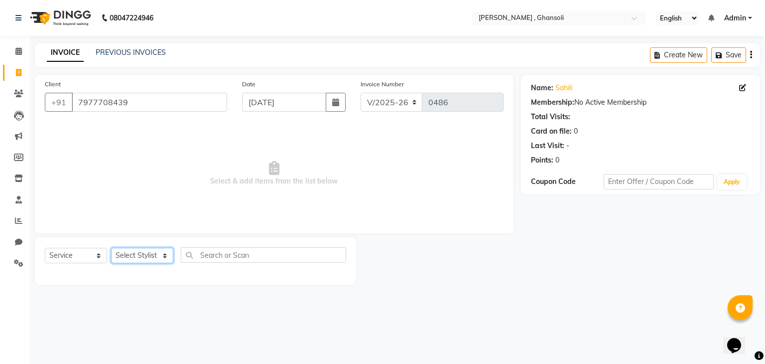
click at [165, 255] on select "Select Stylist deepa Lucky nadeem Rehan Riya Shivam Uzair Vinita" at bounding box center [142, 254] width 62 height 15
select select "81971"
click at [111, 248] on select "Select Stylist deepa Lucky nadeem Rehan Riya Shivam Uzair Vinita" at bounding box center [142, 254] width 62 height 15
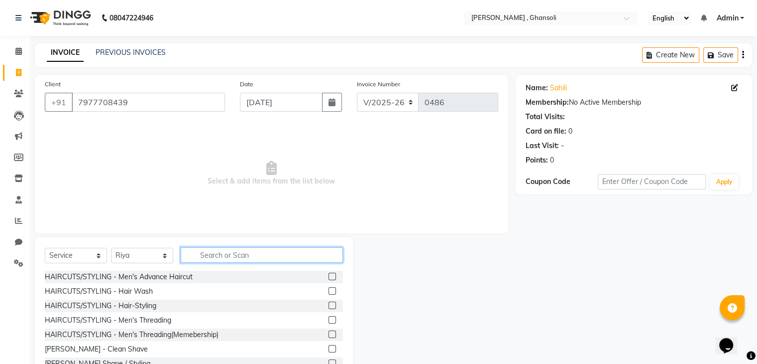
click at [242, 258] on input "text" at bounding box center [262, 254] width 162 height 15
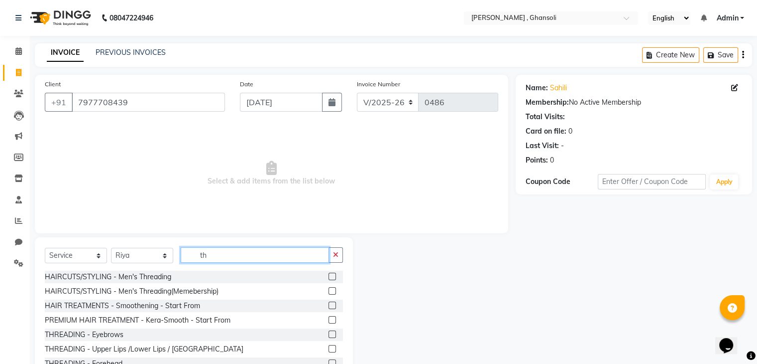
type input "th"
click at [329, 335] on label at bounding box center [332, 333] width 7 height 7
click at [329, 335] on input "checkbox" at bounding box center [332, 334] width 6 height 6
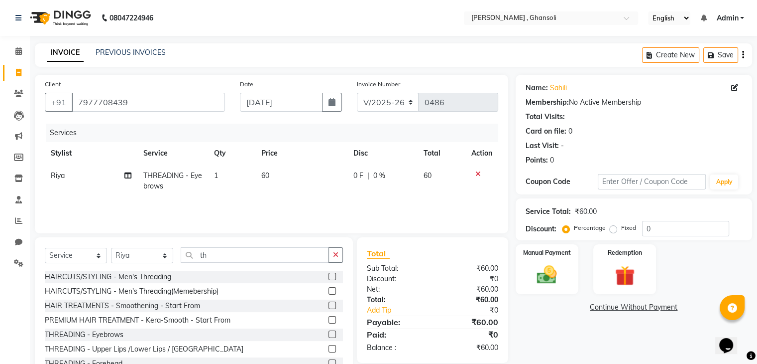
click at [329, 335] on label at bounding box center [332, 333] width 7 height 7
click at [329, 335] on input "checkbox" at bounding box center [332, 334] width 6 height 6
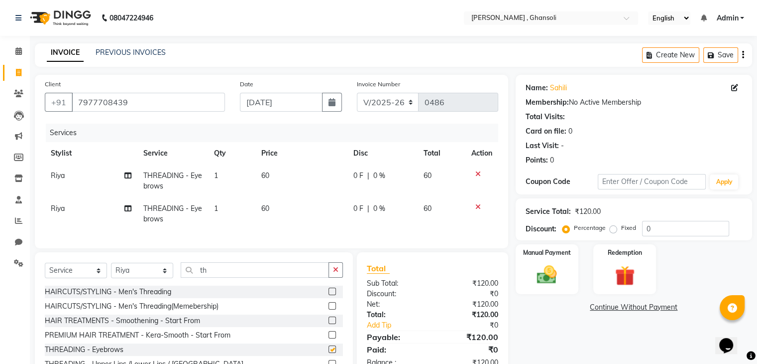
checkbox input "false"
click at [357, 176] on span "0 F" at bounding box center [359, 175] width 10 height 10
select select "81971"
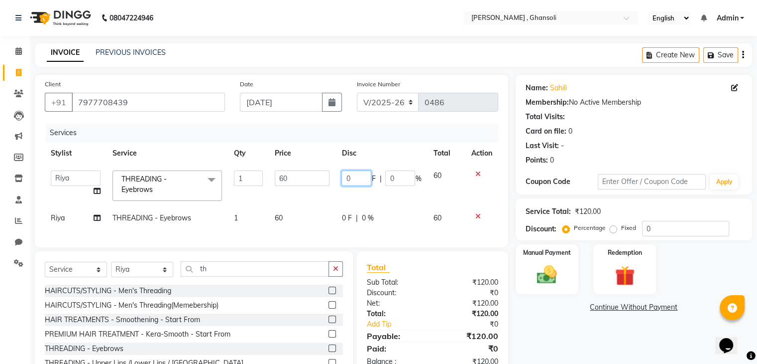
click at [357, 176] on input "0" at bounding box center [357, 177] width 30 height 15
type input "10"
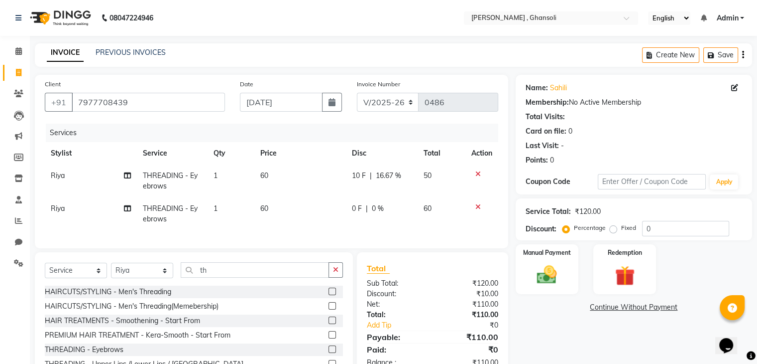
click at [355, 213] on div "0 F | 0 %" at bounding box center [382, 208] width 60 height 10
select select "81971"
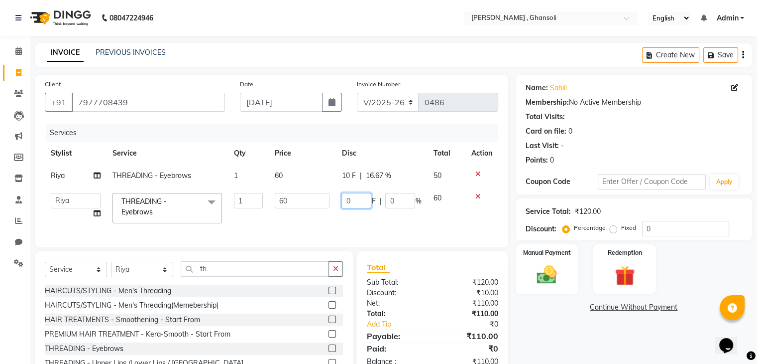
click at [351, 197] on input "0" at bounding box center [357, 200] width 30 height 15
type input "10"
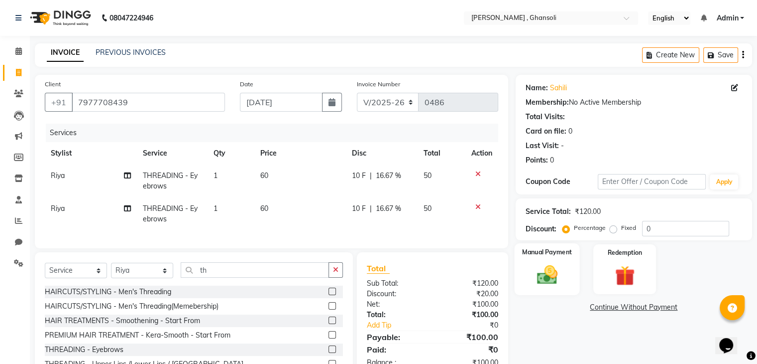
click at [568, 271] on div "Manual Payment" at bounding box center [546, 268] width 65 height 51
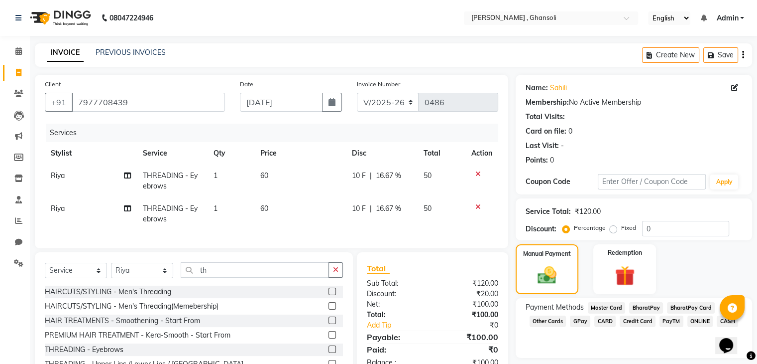
click at [702, 323] on span "ONLINE" at bounding box center [701, 320] width 26 height 11
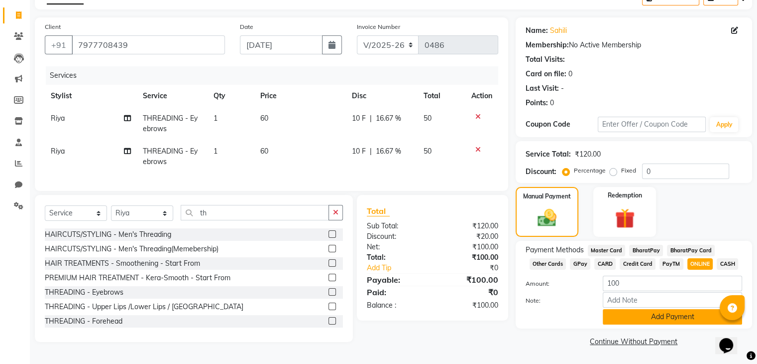
click at [699, 317] on button "Add Payment" at bounding box center [672, 316] width 139 height 15
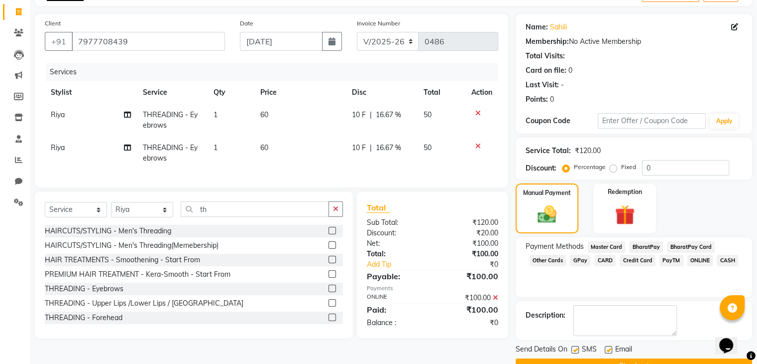
scroll to position [85, 0]
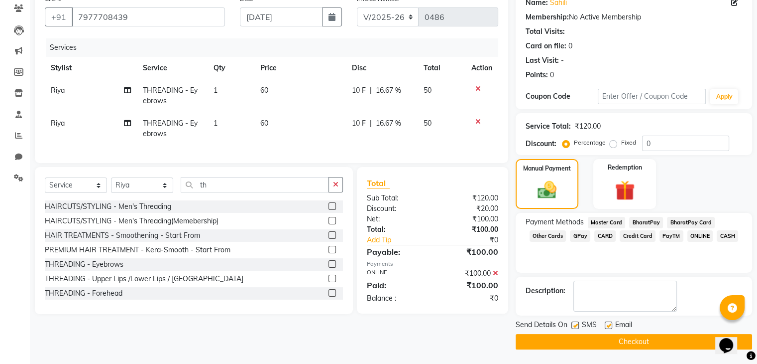
click at [675, 339] on button "Checkout" at bounding box center [634, 341] width 237 height 15
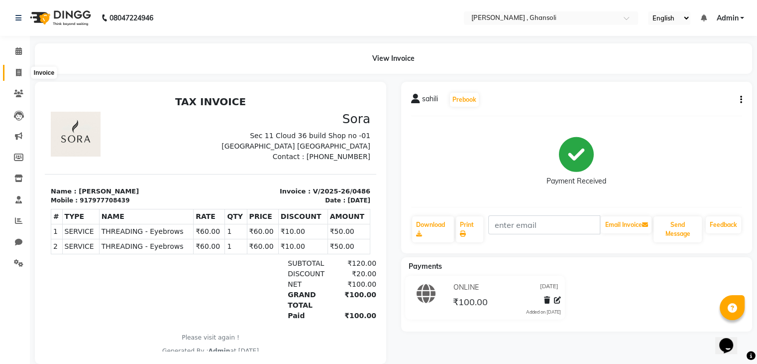
click at [23, 69] on span at bounding box center [18, 72] width 17 height 11
select select "8446"
select select "service"
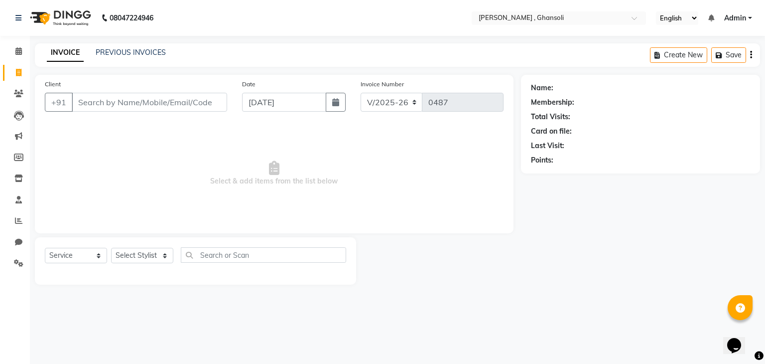
click at [115, 95] on input "Client" at bounding box center [149, 102] width 155 height 19
type input "9167326224"
click at [192, 100] on span "Add Client" at bounding box center [201, 102] width 39 height 10
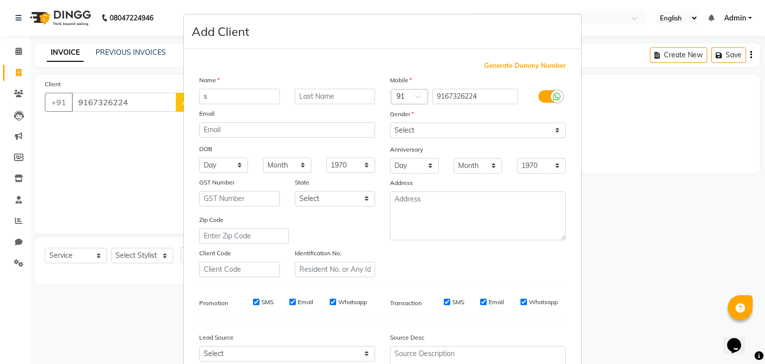
type input "s"
type input "sunruta"
click at [546, 129] on select "Select Male Female Other Prefer Not To Say" at bounding box center [478, 130] width 176 height 15
select select "female"
click at [390, 123] on select "Select Male Female Other Prefer Not To Say" at bounding box center [478, 130] width 176 height 15
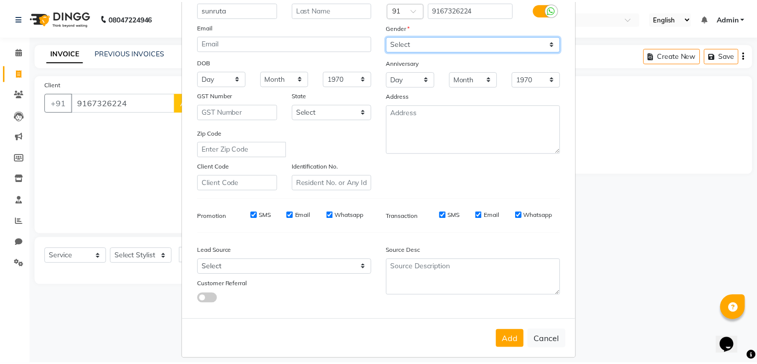
scroll to position [101, 0]
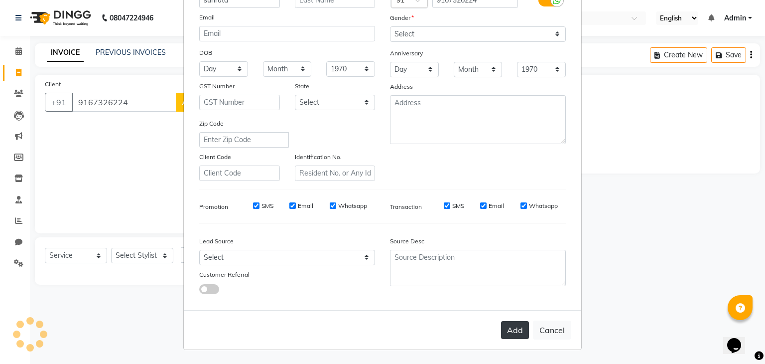
click at [505, 327] on button "Add" at bounding box center [515, 330] width 28 height 18
select select
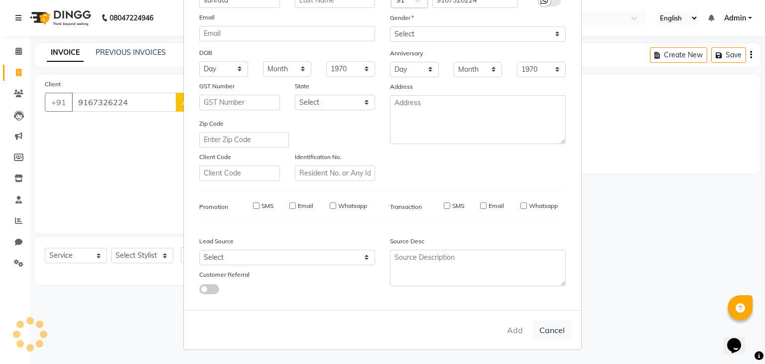
select select
checkbox input "false"
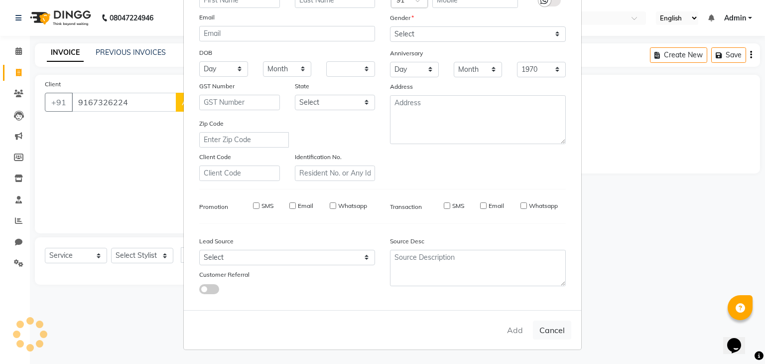
checkbox input "false"
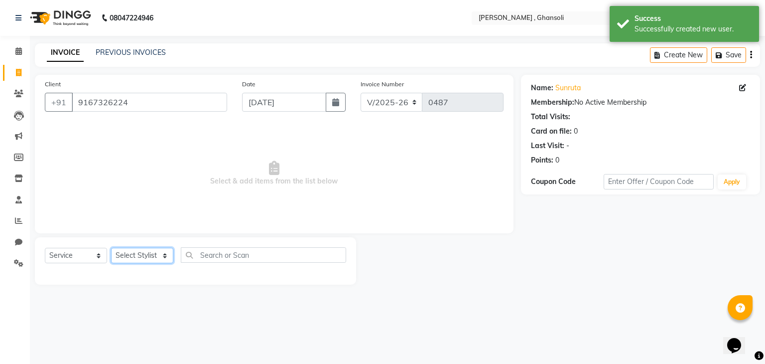
click at [127, 255] on select "Select Stylist deepa Lucky nadeem Rehan Riya Shivam Uzair Vinita" at bounding box center [142, 254] width 62 height 15
select select "81970"
click at [111, 248] on select "Select Stylist deepa Lucky nadeem Rehan Riya Shivam Uzair Vinita" at bounding box center [142, 254] width 62 height 15
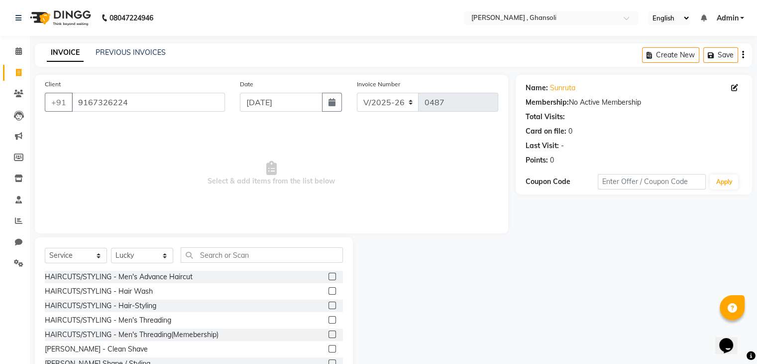
click at [329, 276] on label at bounding box center [332, 275] width 7 height 7
click at [329, 276] on input "checkbox" at bounding box center [332, 276] width 6 height 6
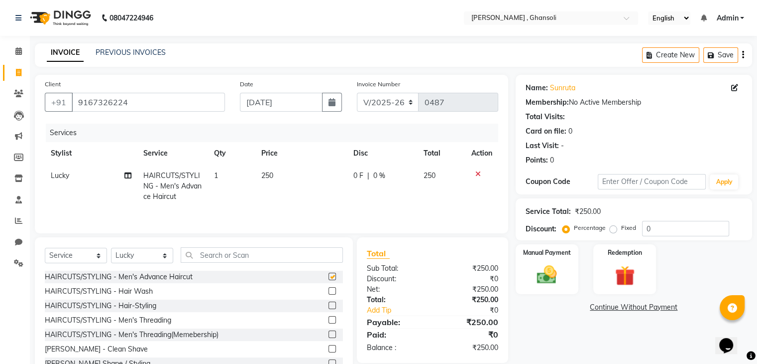
checkbox input "false"
click at [357, 178] on span "0 F" at bounding box center [359, 175] width 10 height 10
select select "81970"
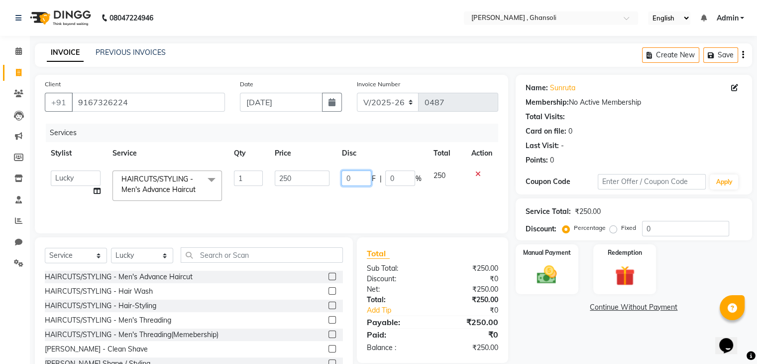
click at [357, 178] on input "0" at bounding box center [357, 177] width 30 height 15
type input "50"
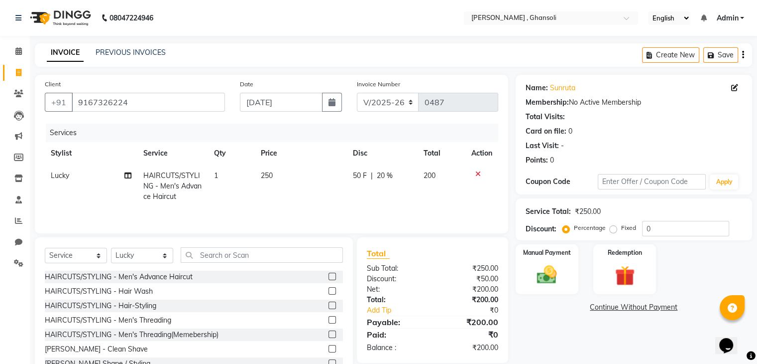
click at [357, 204] on td "50 F | 20 %" at bounding box center [382, 185] width 71 height 43
select select "81970"
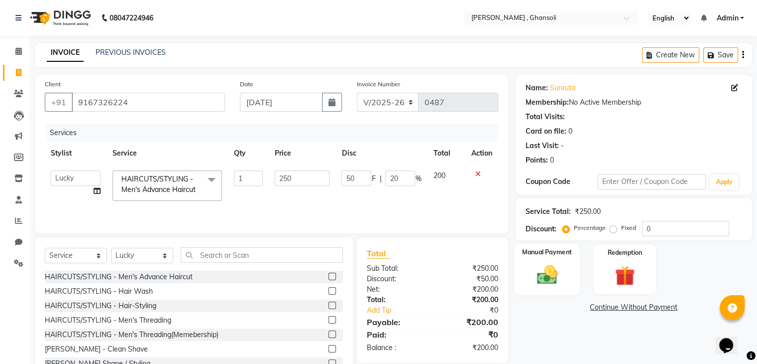
click at [536, 282] on img at bounding box center [546, 275] width 33 height 24
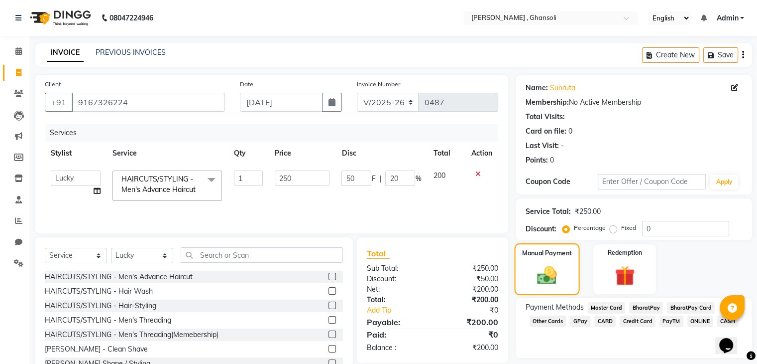
scroll to position [36, 0]
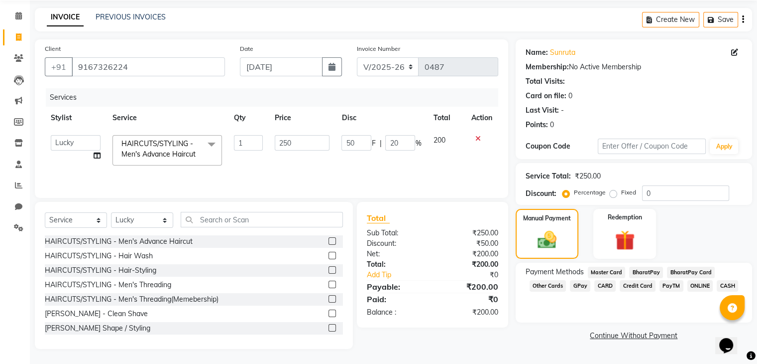
click at [728, 286] on span "CASH" at bounding box center [727, 285] width 21 height 11
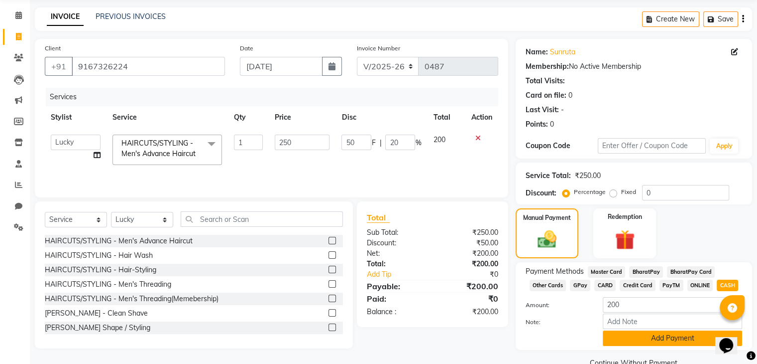
click at [679, 341] on button "Add Payment" at bounding box center [672, 337] width 139 height 15
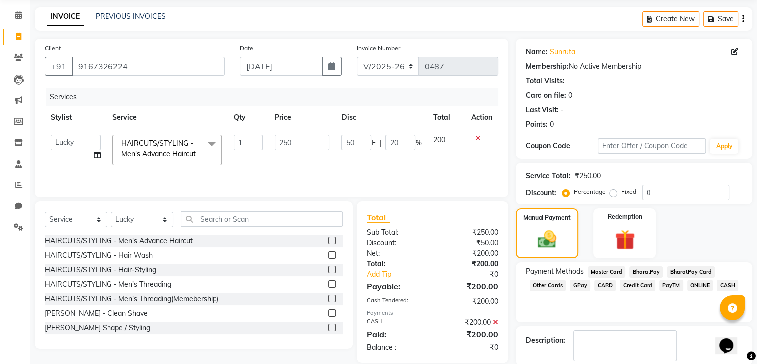
scroll to position [85, 0]
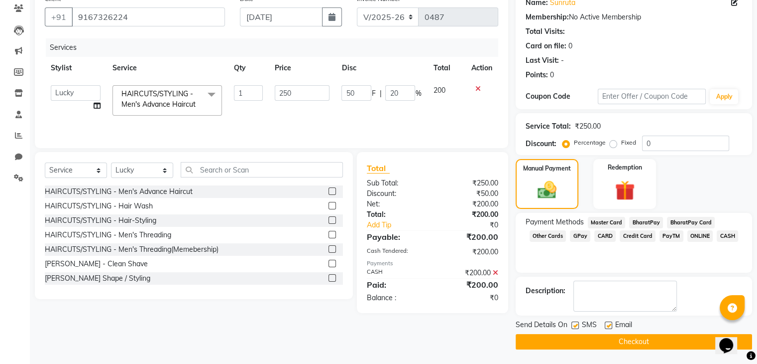
click at [635, 341] on button "Checkout" at bounding box center [634, 341] width 237 height 15
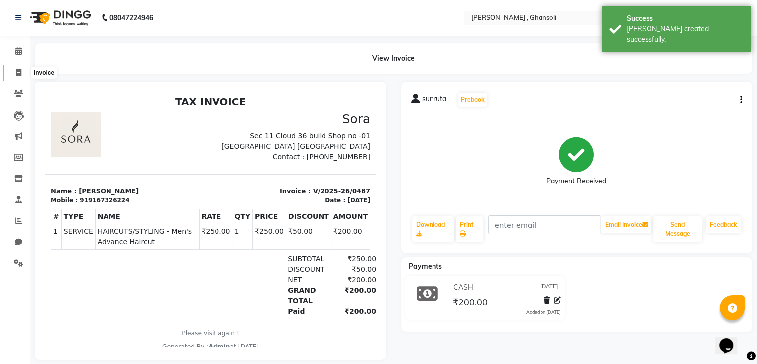
click at [21, 70] on icon at bounding box center [18, 72] width 5 height 7
select select "8446"
select select "service"
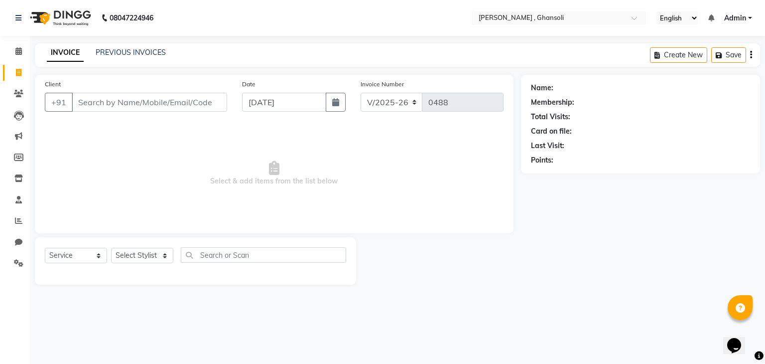
drag, startPoint x: 211, startPoint y: 172, endPoint x: 0, endPoint y: 386, distance: 300.7
drag, startPoint x: 0, startPoint y: 386, endPoint x: 450, endPoint y: 124, distance: 520.6
click at [450, 124] on span "Select & add items from the list below" at bounding box center [274, 173] width 459 height 100
